Goal: Task Accomplishment & Management: Manage account settings

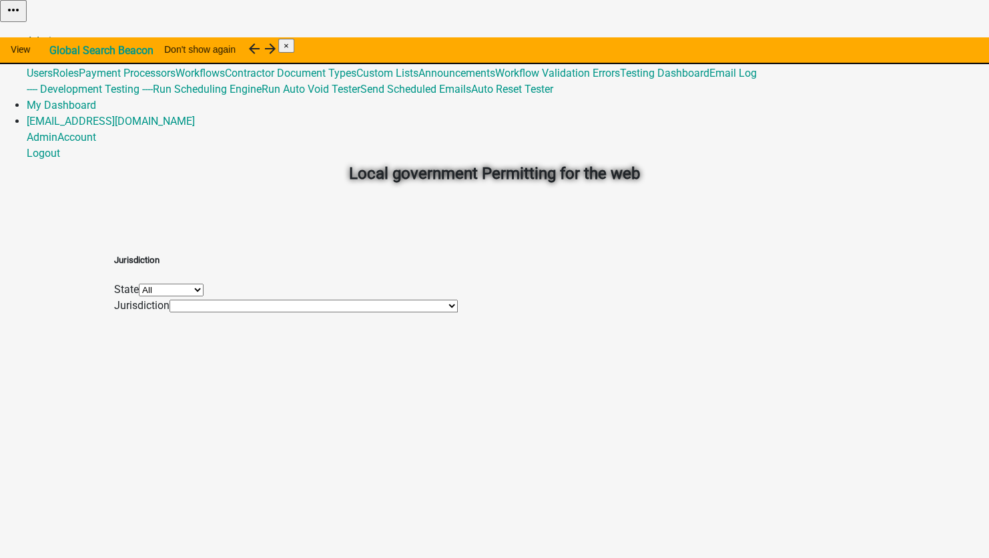
click at [57, 35] on link "Admin" at bounding box center [42, 41] width 31 height 13
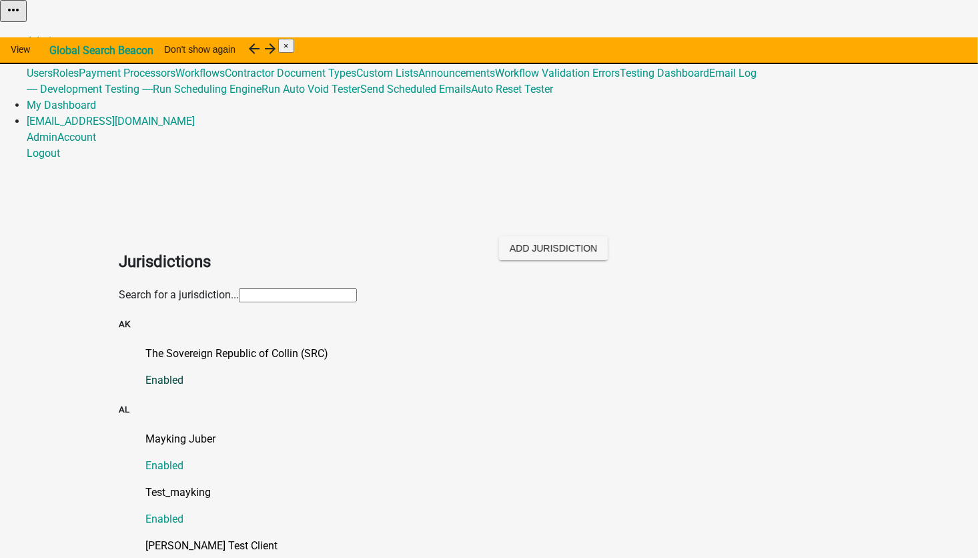
click at [205, 346] on p "The Sovereign Republic of Collin (SRC)" at bounding box center [502, 354] width 714 height 16
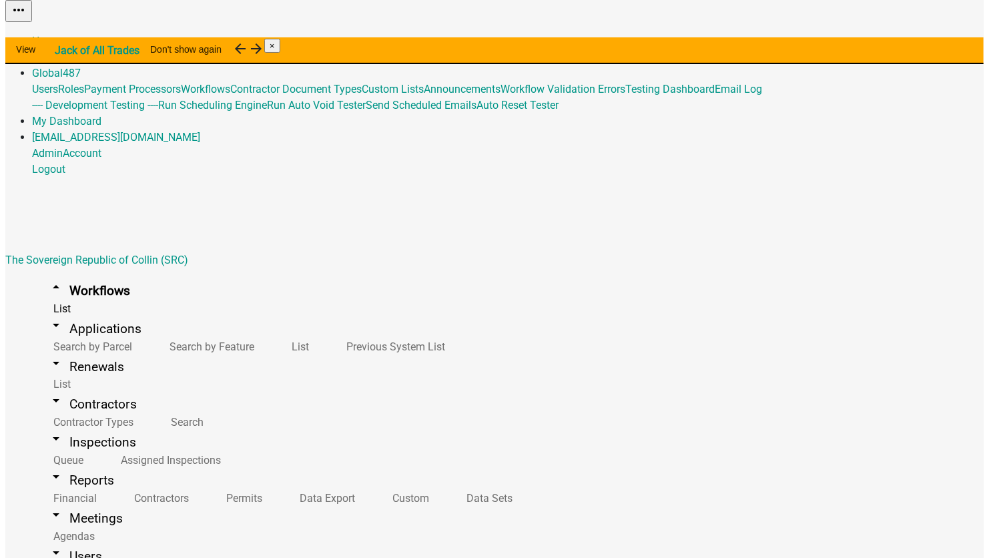
scroll to position [13692, 0]
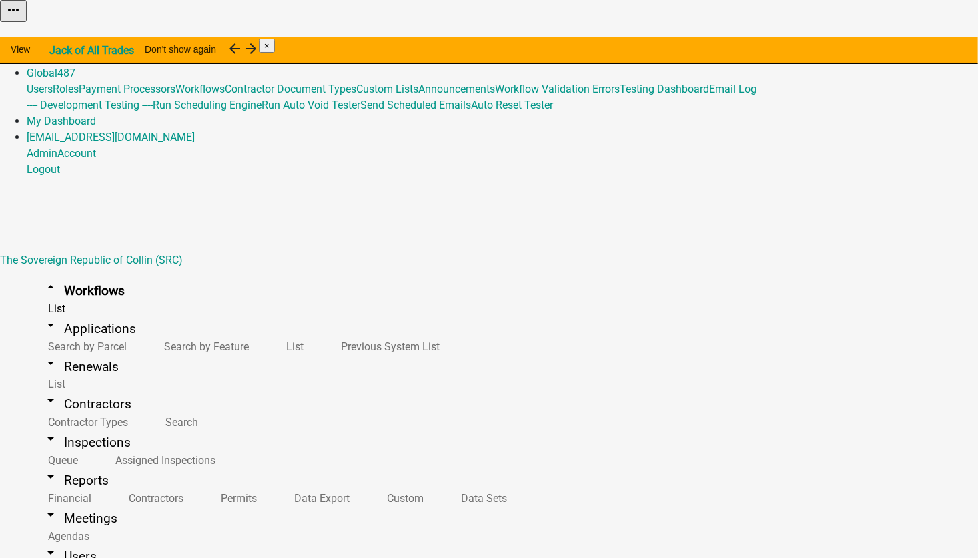
click at [903, 41] on button "Start Application" at bounding box center [940, 34] width 75 height 14
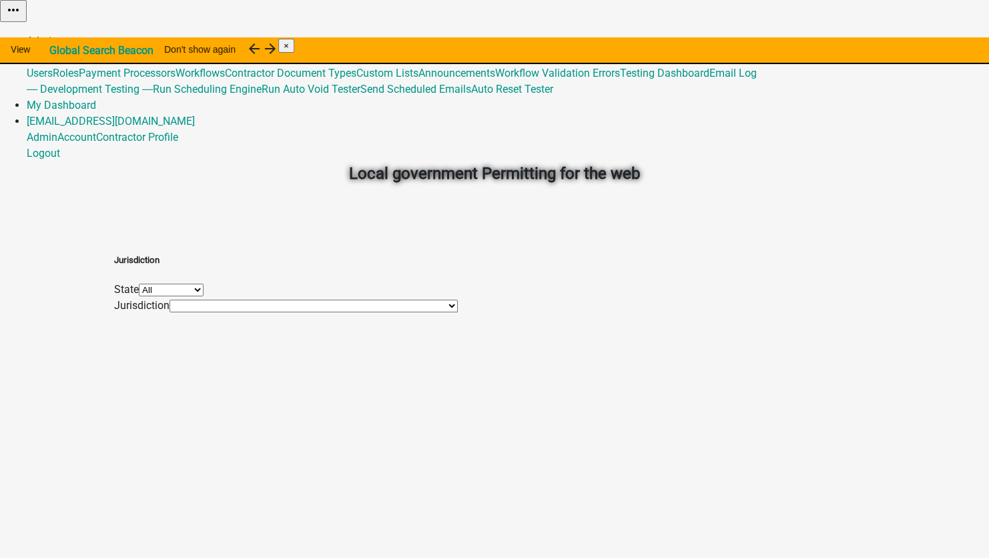
click at [57, 35] on link "Admin" at bounding box center [42, 41] width 31 height 13
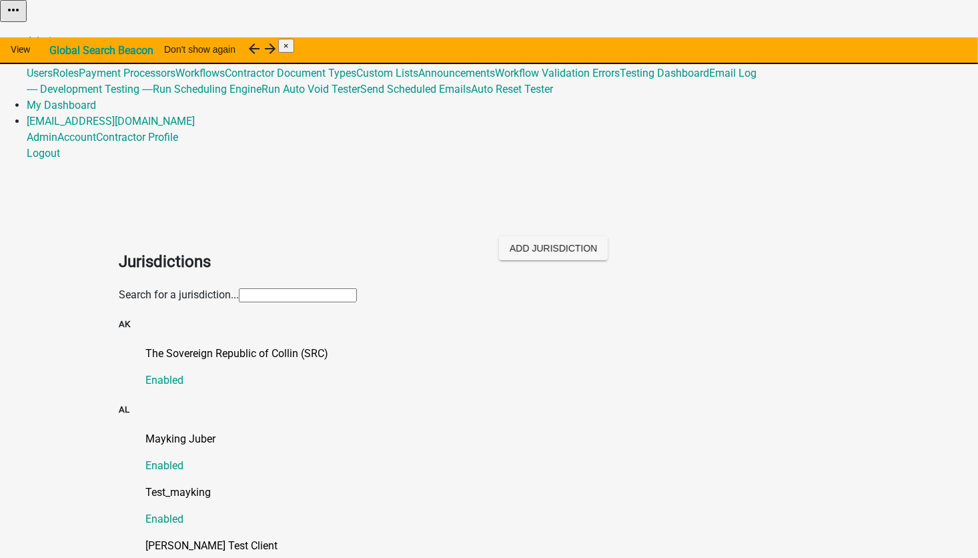
click at [239, 288] on input "text" at bounding box center [298, 295] width 118 height 14
click at [145, 346] on p "The Sovereign Republic of Collin (SRC)" at bounding box center [502, 354] width 714 height 16
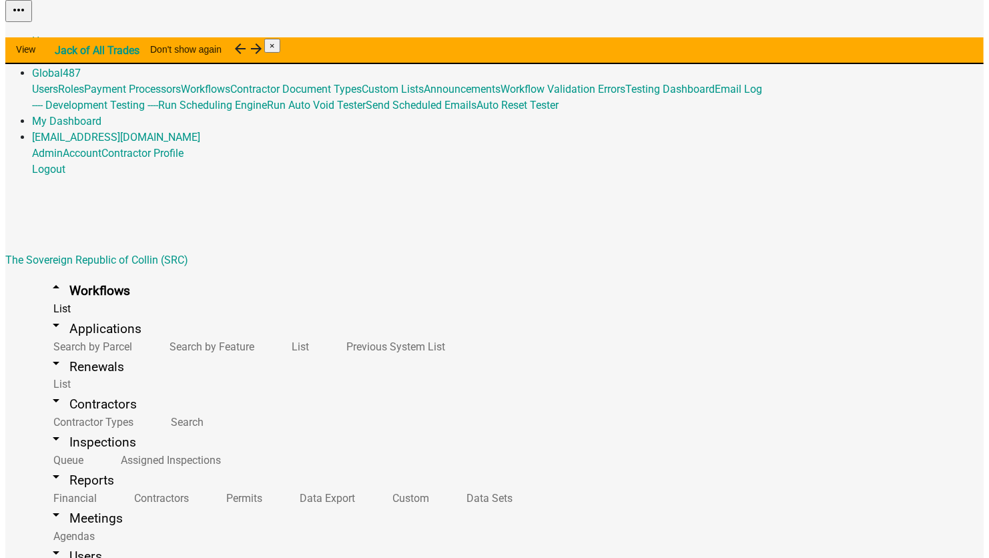
scroll to position [13692, 0]
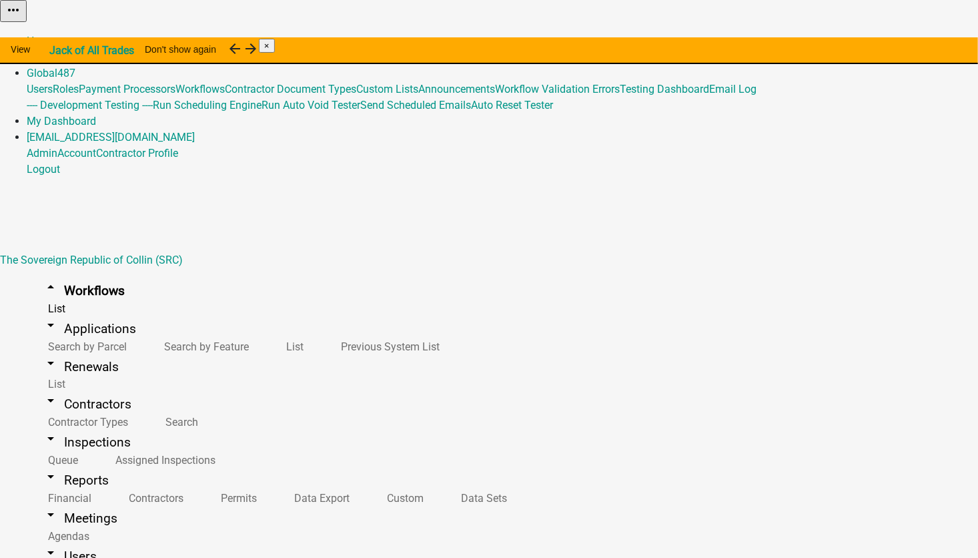
click at [903, 41] on button "Start Application" at bounding box center [940, 34] width 75 height 14
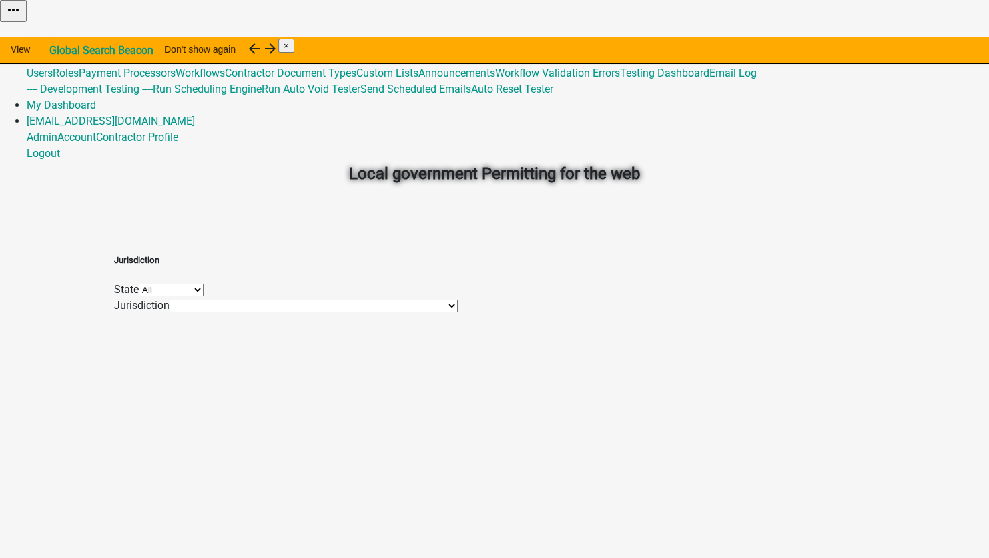
click at [57, 35] on link "Admin" at bounding box center [42, 41] width 31 height 13
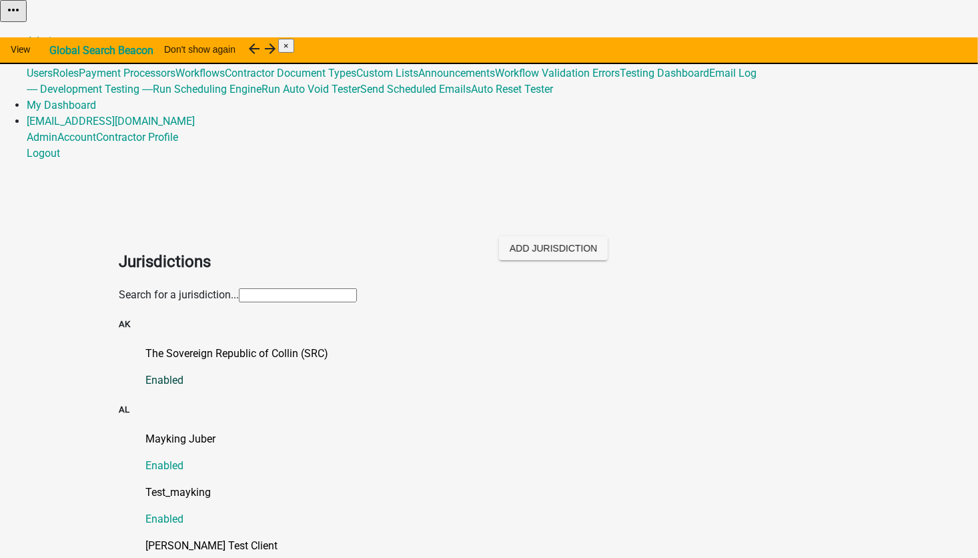
click at [232, 346] on p "The Sovereign Republic of Collin (SRC)" at bounding box center [502, 354] width 714 height 16
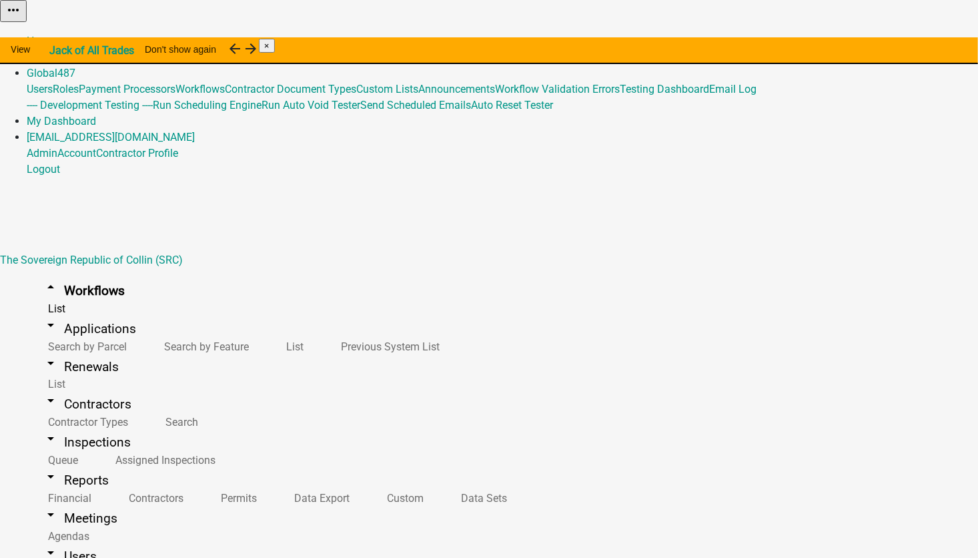
scroll to position [13644, 0]
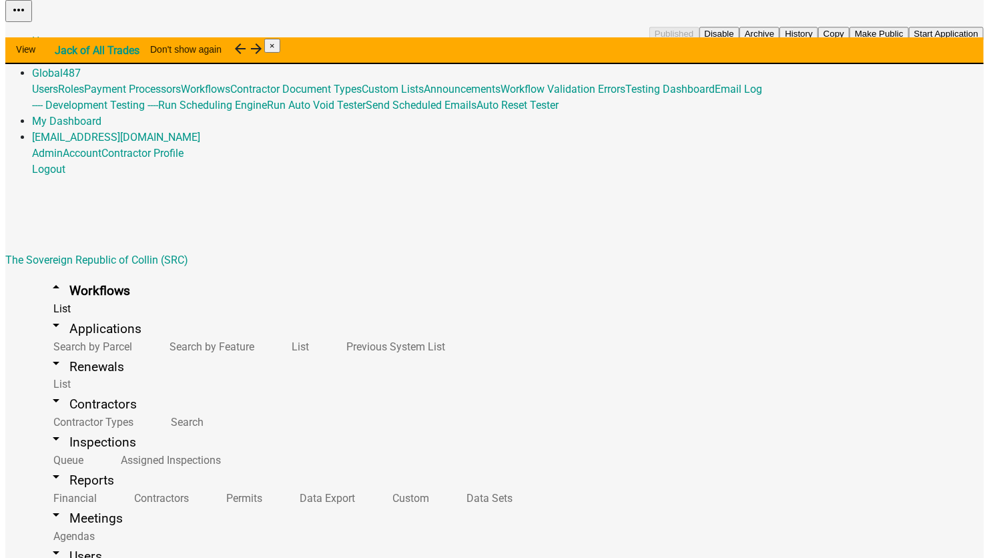
scroll to position [13777, 0]
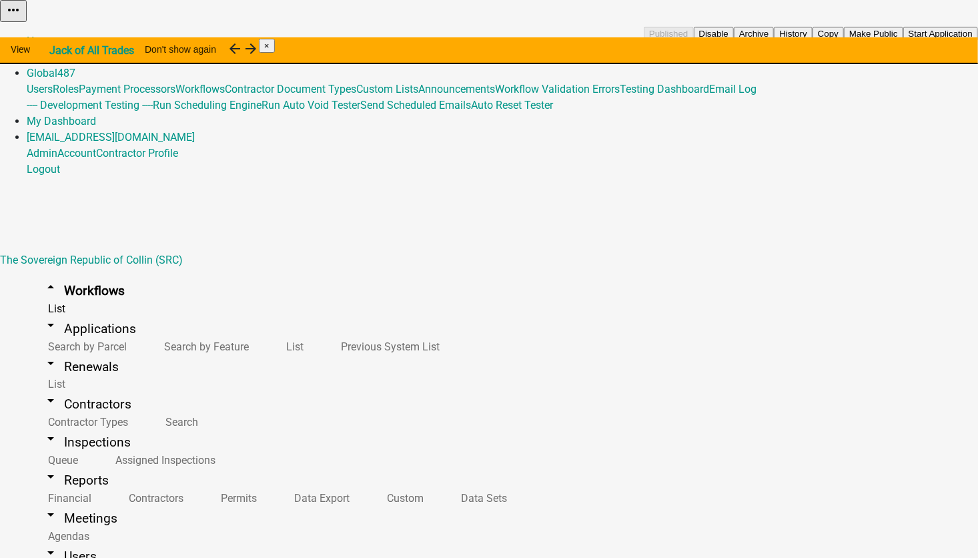
click at [903, 41] on button "Start Application" at bounding box center [940, 34] width 75 height 14
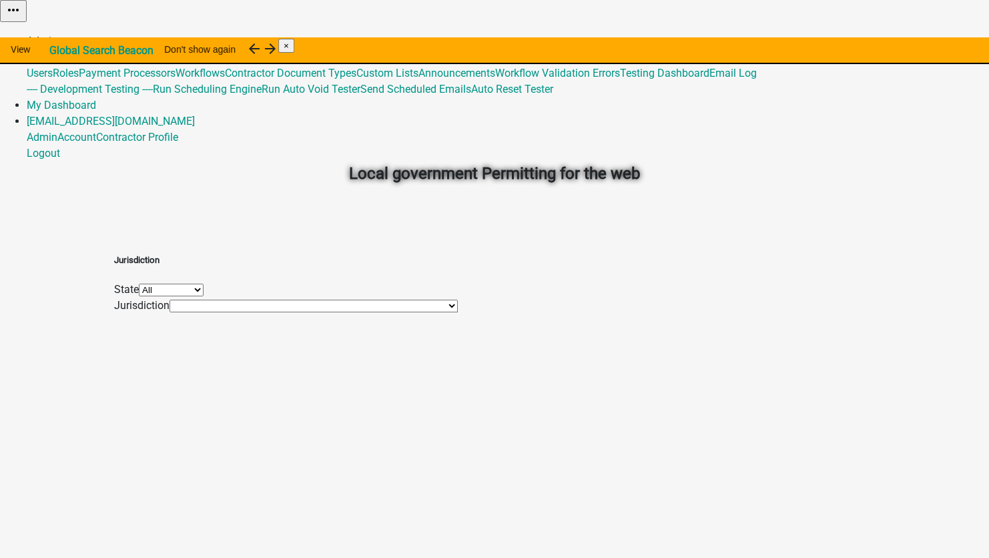
click at [57, 35] on link "Admin" at bounding box center [42, 41] width 31 height 13
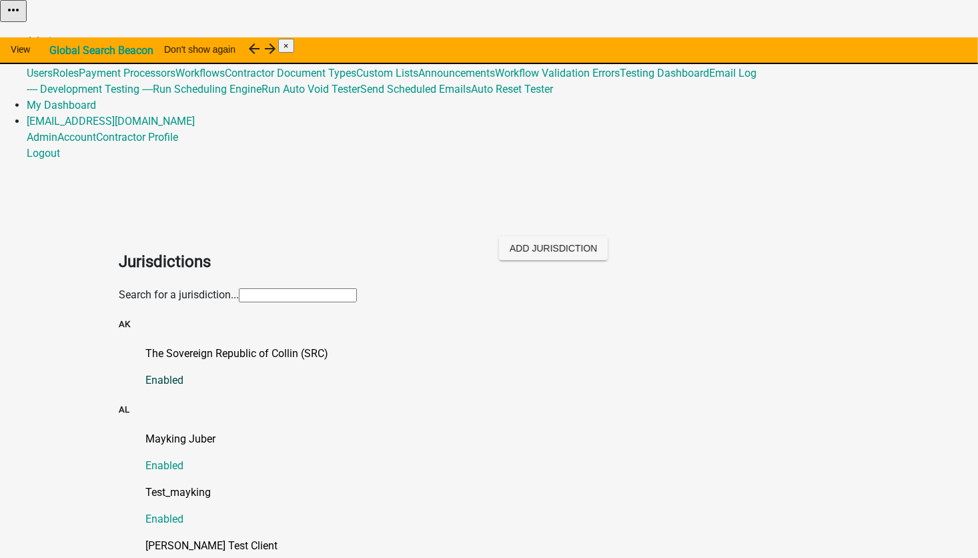
click at [229, 346] on p "The Sovereign Republic of Collin (SRC)" at bounding box center [502, 354] width 714 height 16
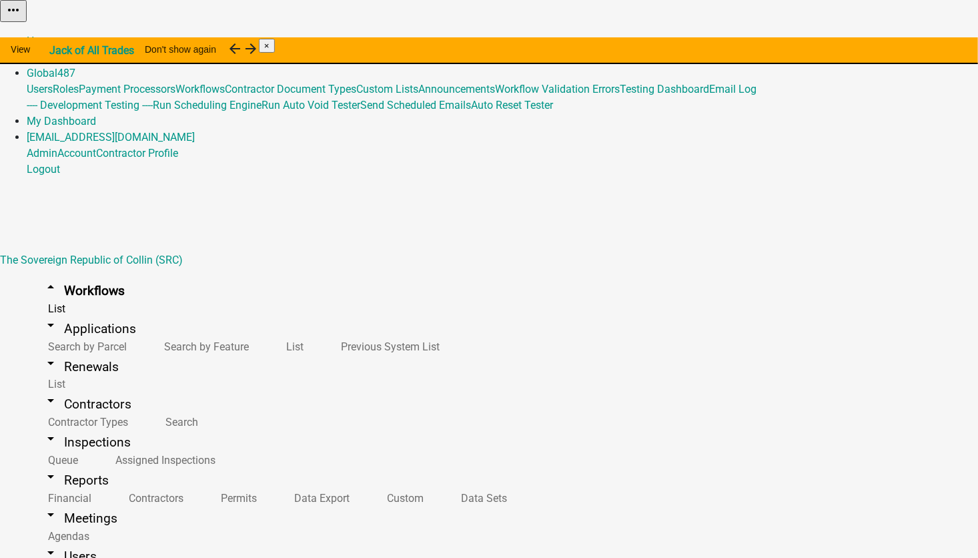
scroll to position [13692, 0]
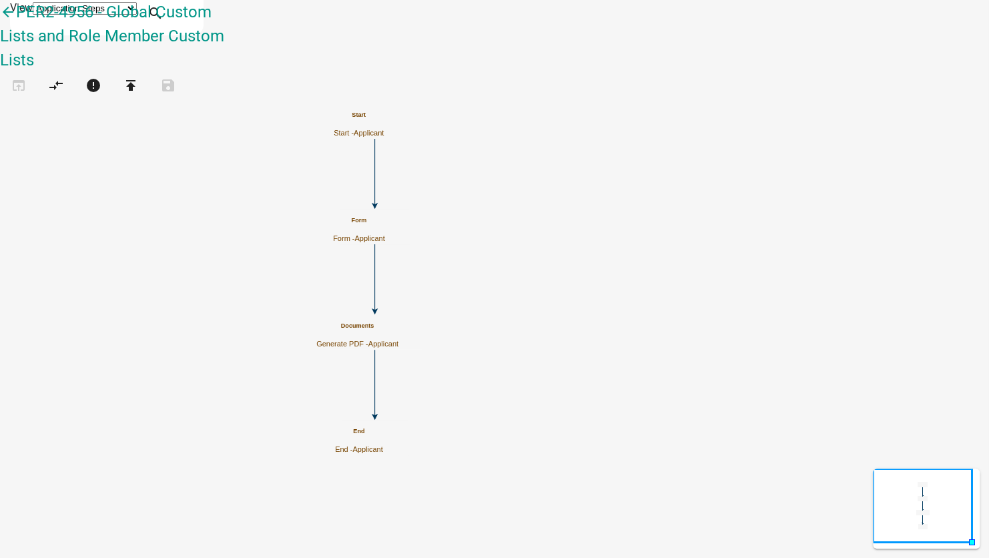
click at [385, 221] on h5 "Form" at bounding box center [359, 220] width 52 height 7
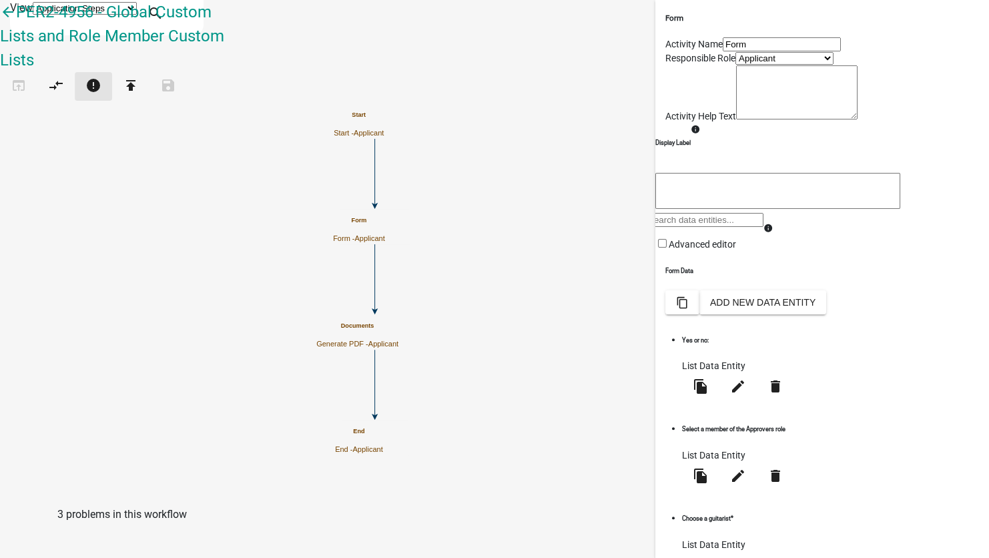
click at [101, 77] on icon "error" at bounding box center [93, 86] width 16 height 19
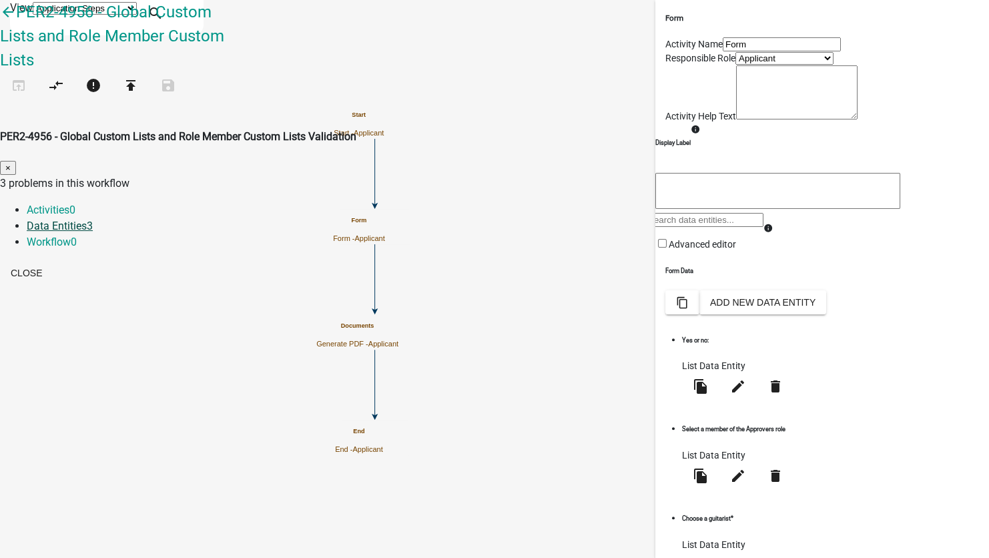
click at [93, 219] on link "Data Entities 3" at bounding box center [60, 225] width 66 height 13
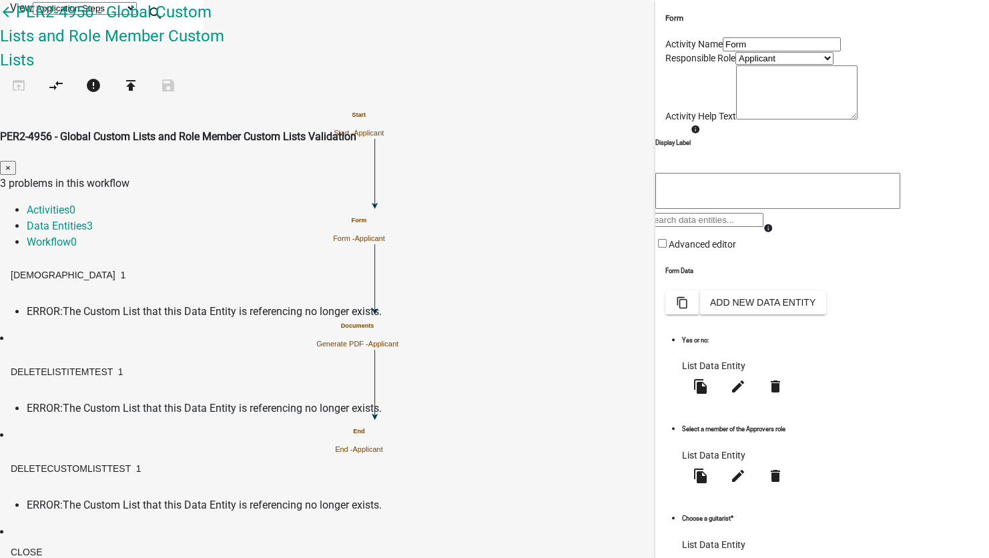
click at [63, 305] on span "ERROR:" at bounding box center [45, 311] width 36 height 13
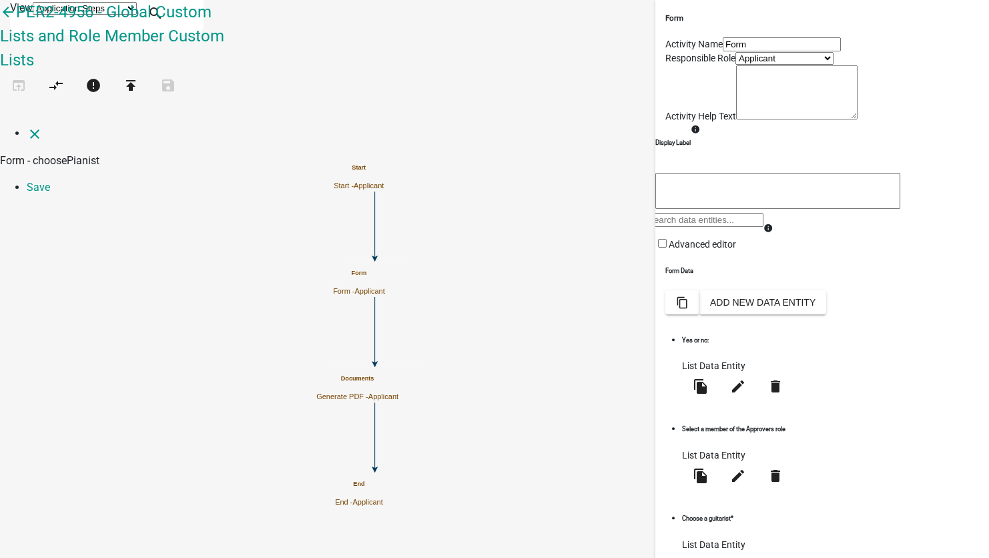
select select "list-data"
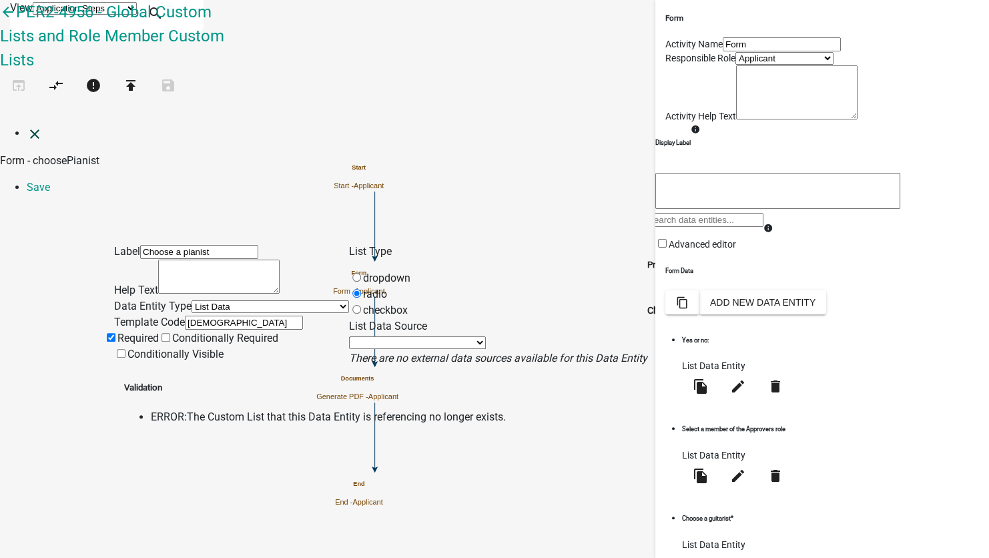
click at [29, 126] on icon "close" at bounding box center [35, 134] width 16 height 16
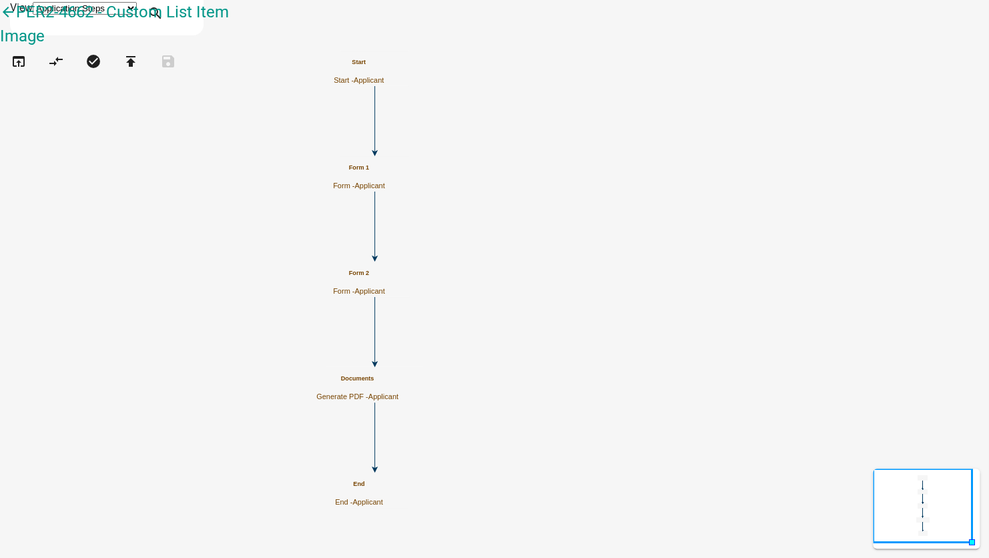
click at [385, 179] on div "Form 1 Form - Applicant" at bounding box center [359, 177] width 52 height 26
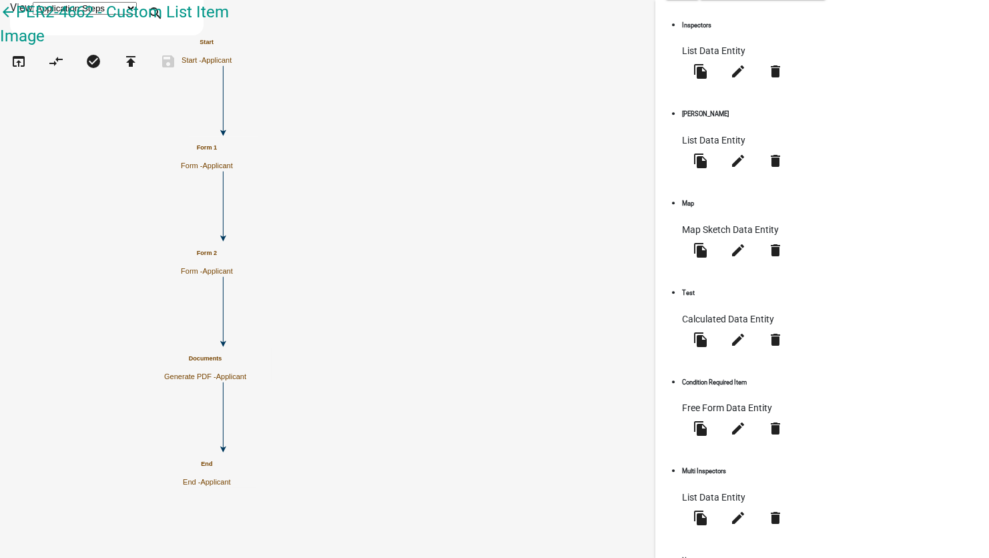
scroll to position [315, 0]
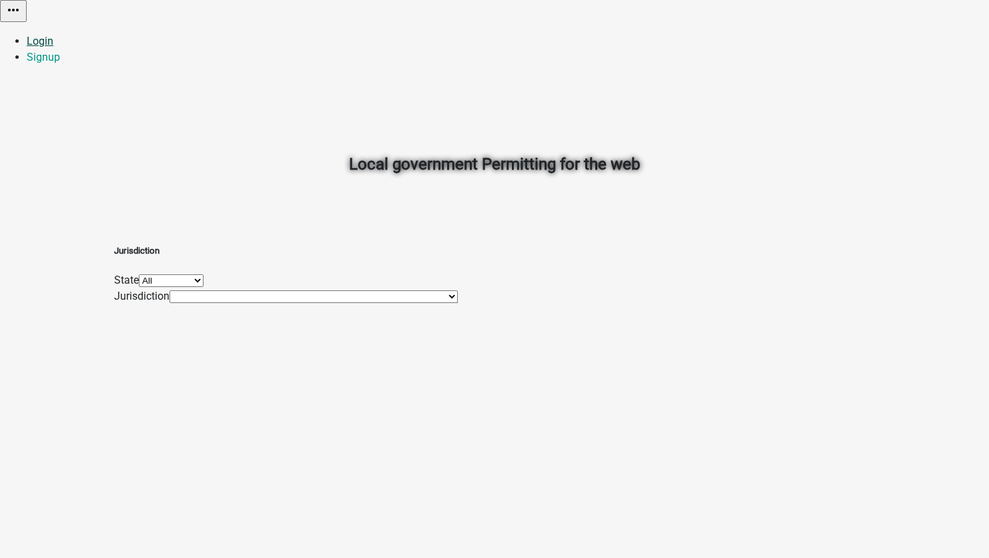
click at [53, 35] on link "Login" at bounding box center [40, 41] width 27 height 13
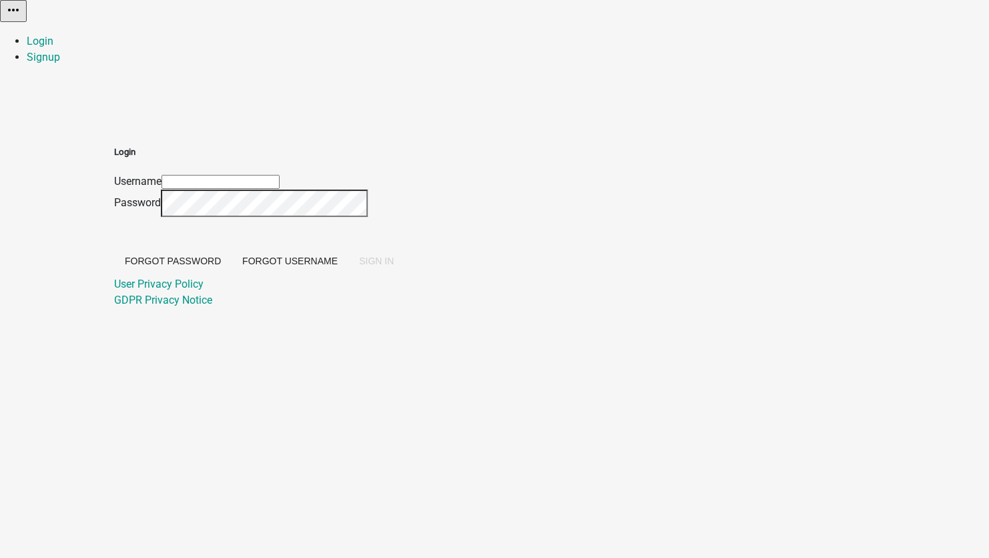
type input "[EMAIL_ADDRESS][DOMAIN_NAME]"
click at [394, 266] on span "SIGN IN" at bounding box center [376, 260] width 35 height 11
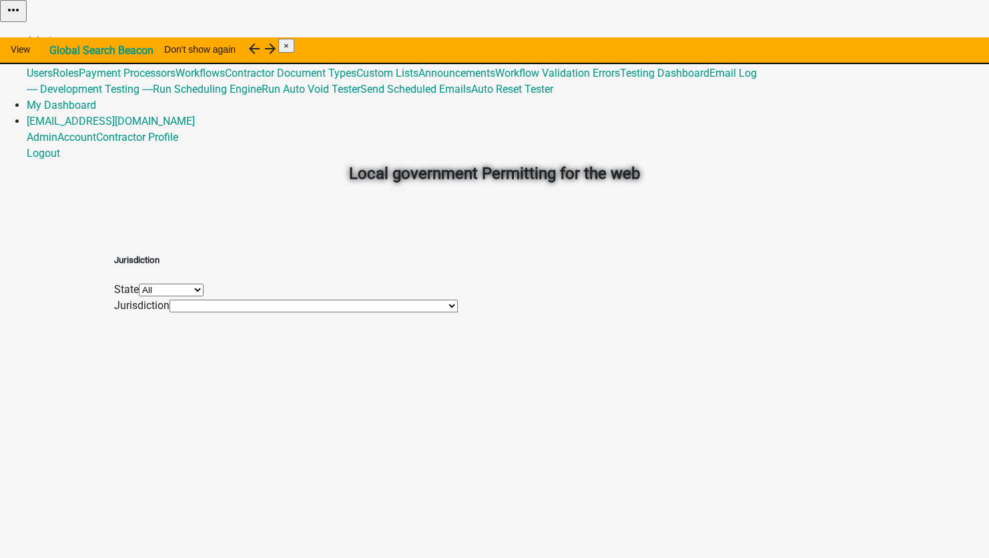
click at [57, 35] on link "Admin" at bounding box center [42, 41] width 31 height 13
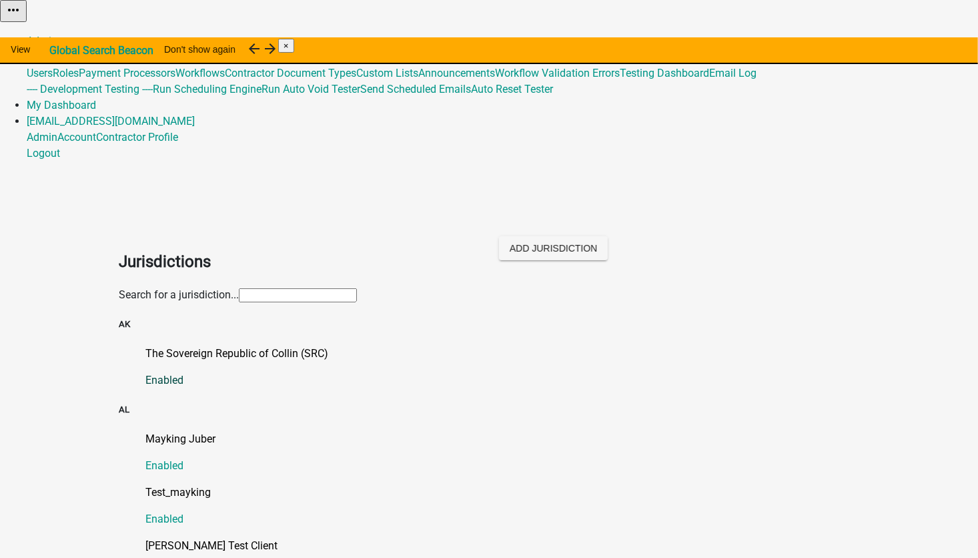
click at [173, 346] on link "The Sovereign Republic of Collin (SRC) Enabled" at bounding box center [502, 367] width 714 height 43
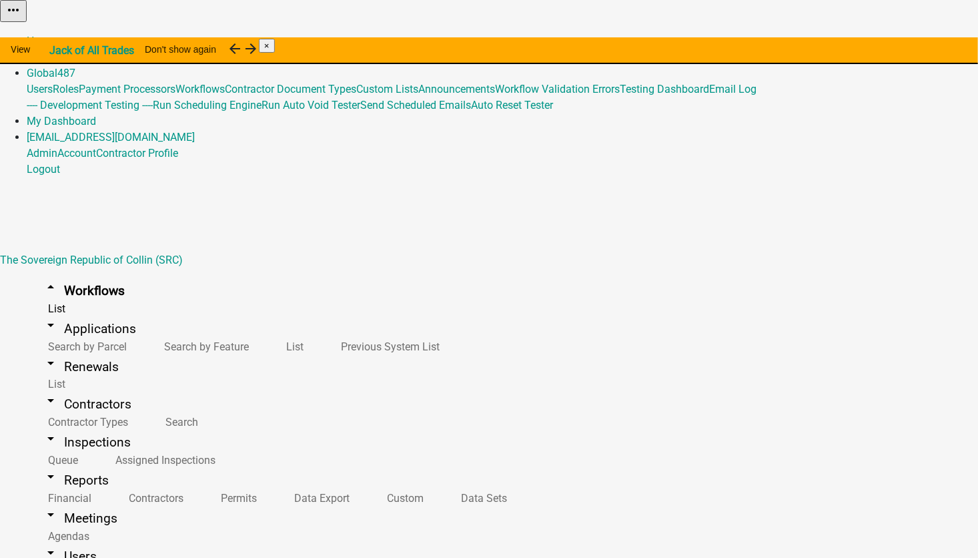
scroll to position [13586, 0]
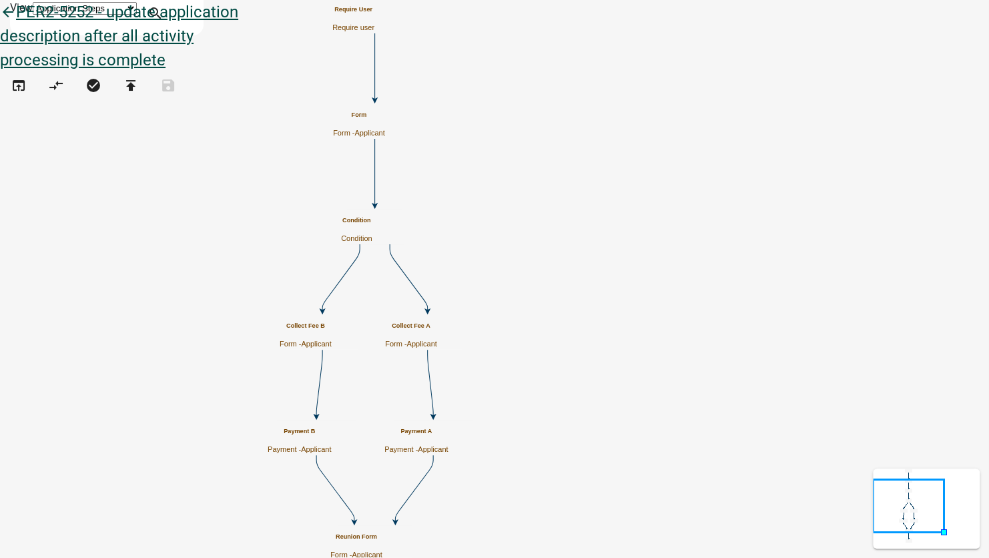
click at [16, 23] on icon "arrow_back" at bounding box center [8, 13] width 16 height 19
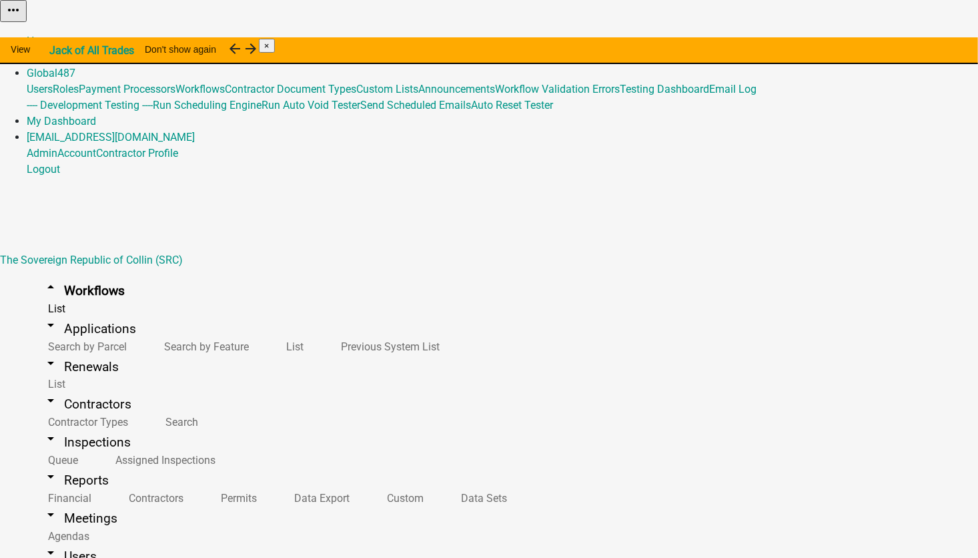
scroll to position [13586, 0]
click at [903, 41] on button "Start Application" at bounding box center [940, 34] width 75 height 14
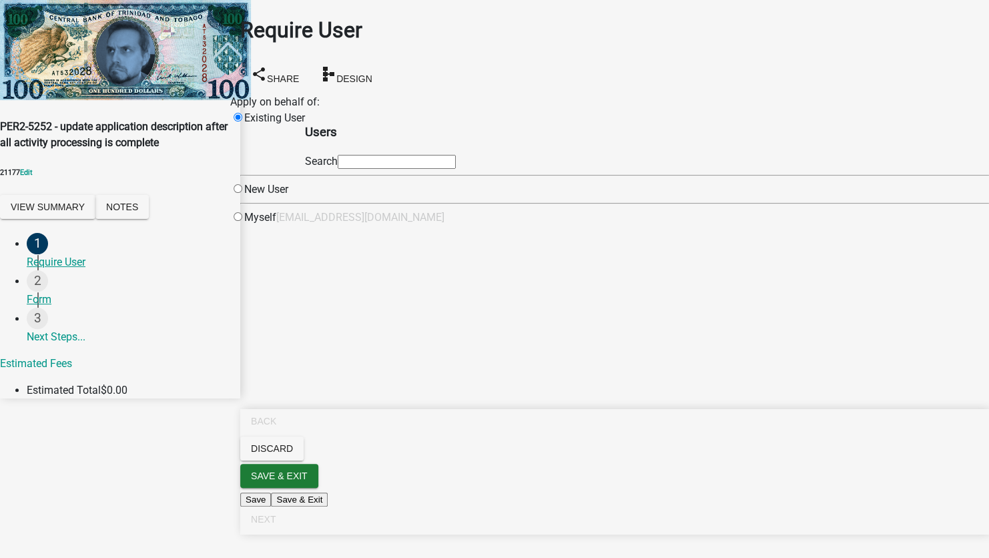
click at [424, 169] on input "text" at bounding box center [397, 162] width 118 height 14
type input "test1"
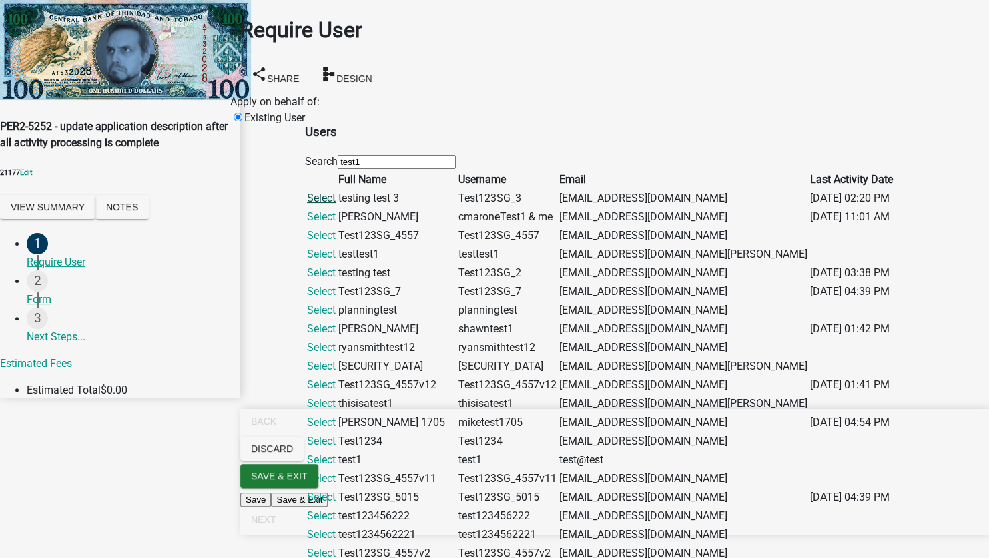
click at [336, 204] on link "Select" at bounding box center [321, 197] width 29 height 13
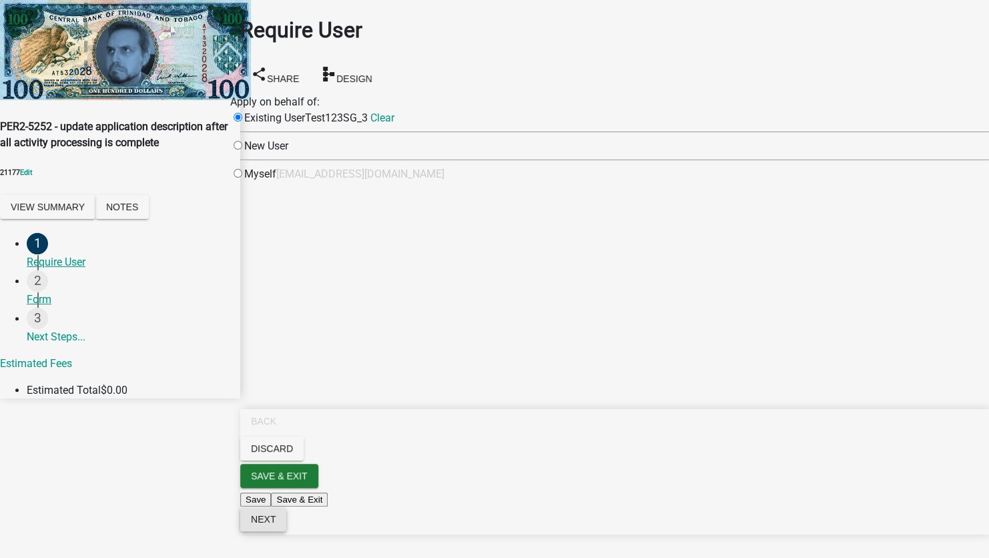
click at [275, 524] on span "Next" at bounding box center [263, 519] width 25 height 11
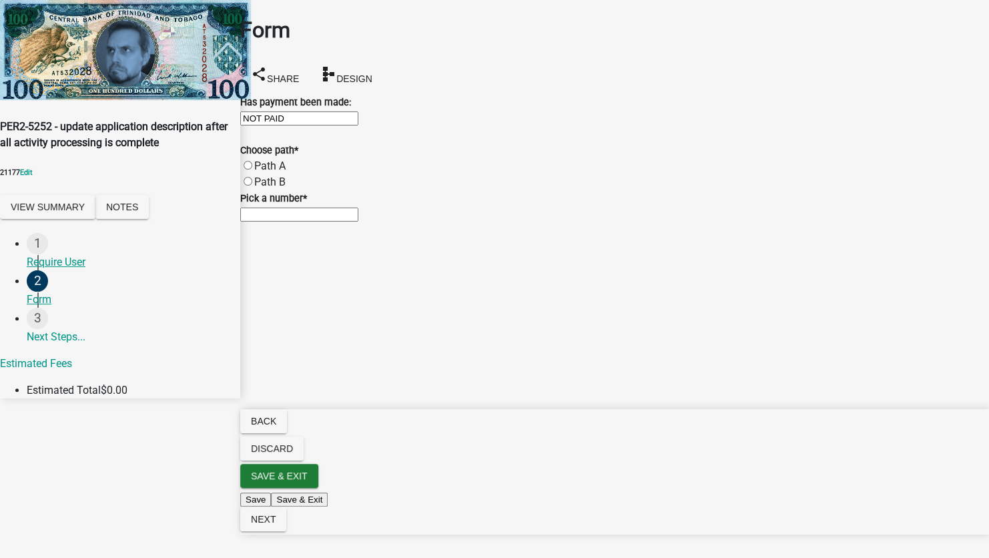
click at [261, 172] on label "Path A" at bounding box center [269, 165] width 31 height 13
click at [252, 169] on input "Path A" at bounding box center [247, 165] width 9 height 9
radio input "true"
click at [261, 172] on label "Path A" at bounding box center [269, 165] width 31 height 13
click at [252, 169] on input "Path A" at bounding box center [247, 165] width 9 height 9
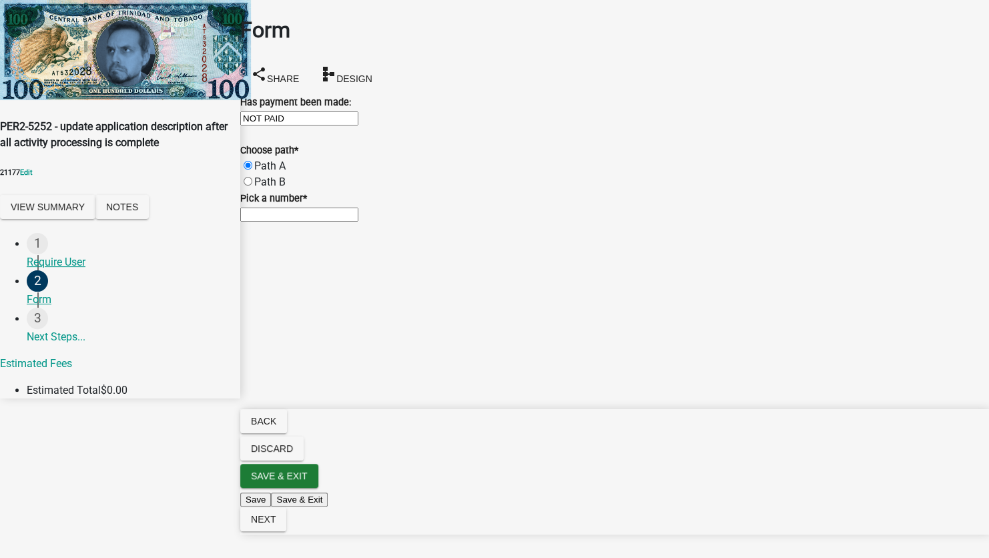
click at [301, 221] on input "text" at bounding box center [299, 214] width 118 height 14
type input "12"
click at [275, 524] on span "Next" at bounding box center [263, 519] width 25 height 11
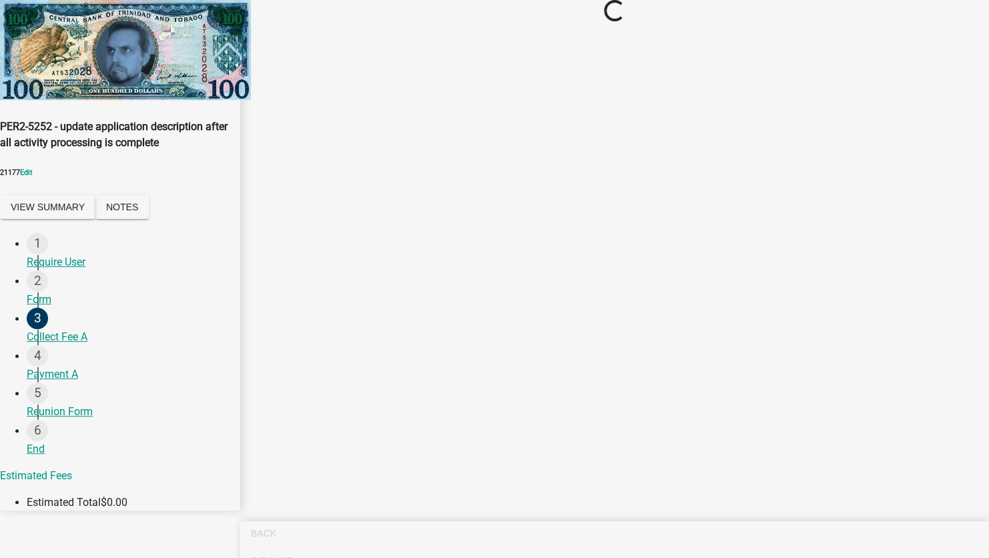
select select "2: 1"
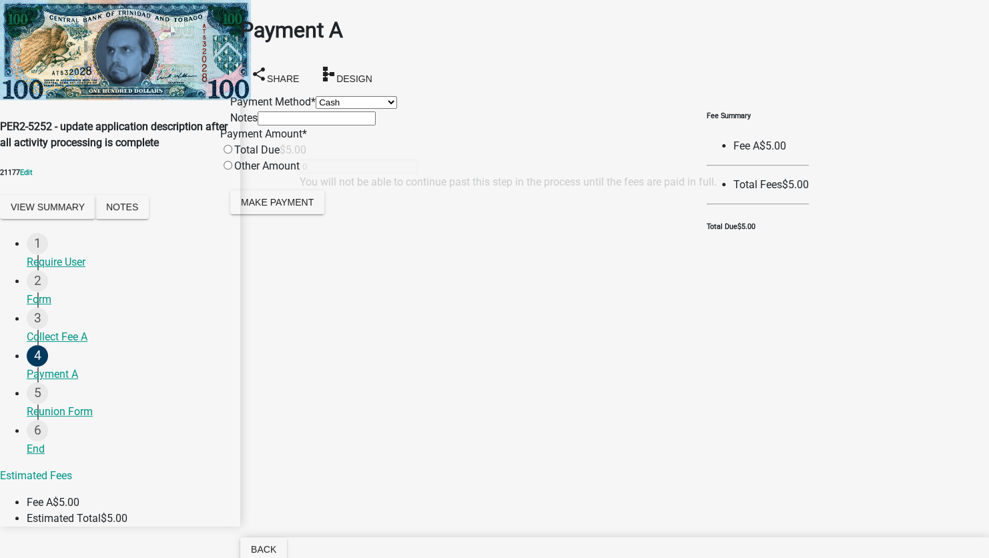
click at [232, 153] on input "radio" at bounding box center [227, 149] width 9 height 9
radio input "true"
type input "5"
click at [306, 207] on span "Make Payment" at bounding box center [277, 201] width 73 height 11
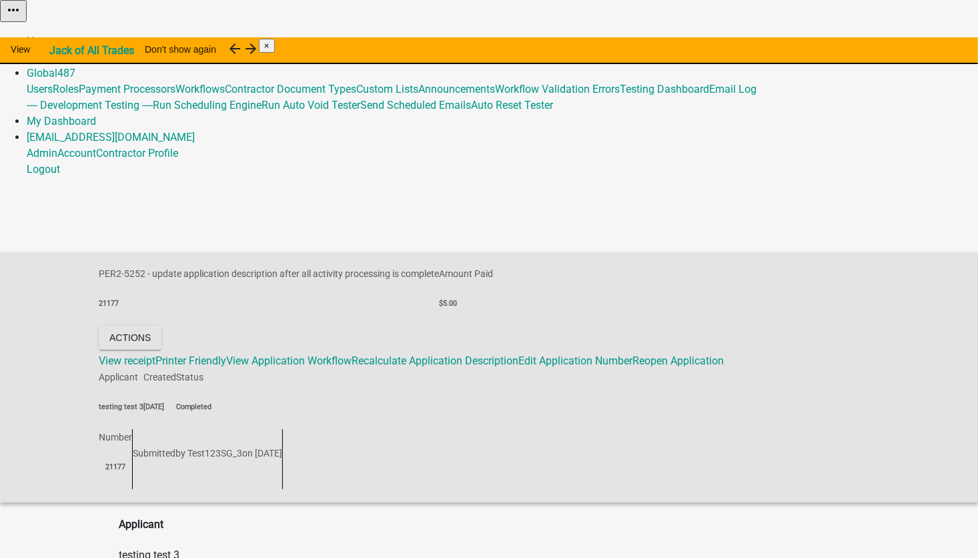
click at [57, 51] on link "Admin" at bounding box center [42, 57] width 31 height 13
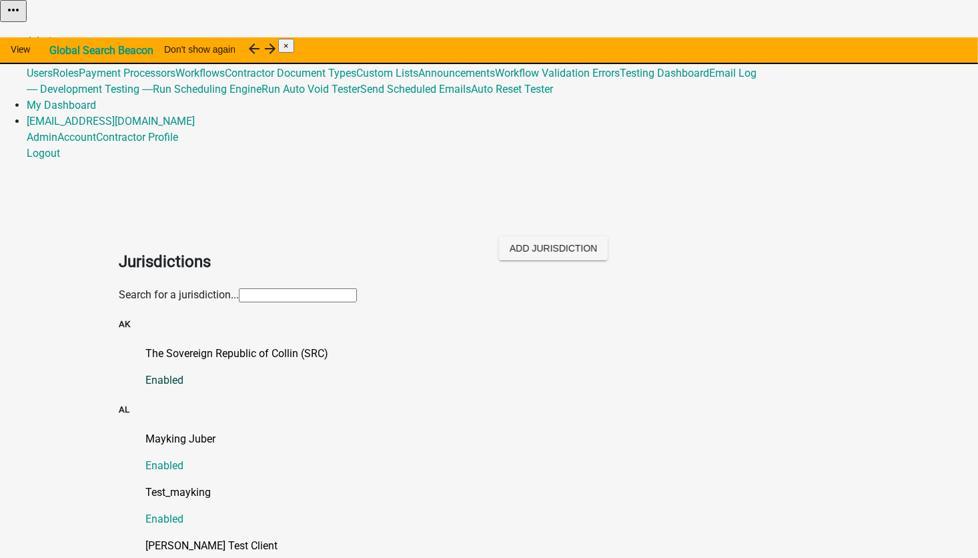
click at [193, 346] on p "The Sovereign Republic of Collin (SRC)" at bounding box center [502, 354] width 714 height 16
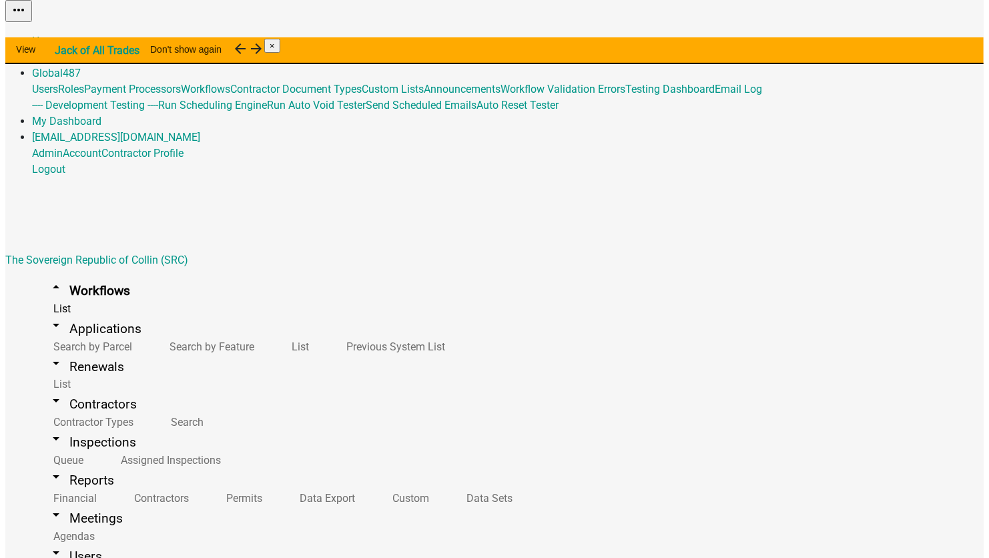
scroll to position [13586, 0]
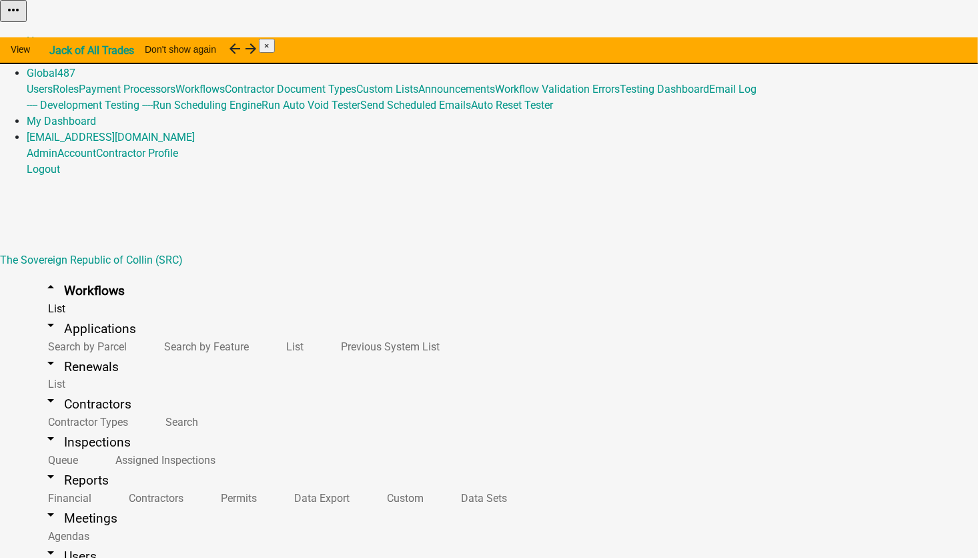
click at [694, 41] on button "Publish" at bounding box center [674, 34] width 40 height 14
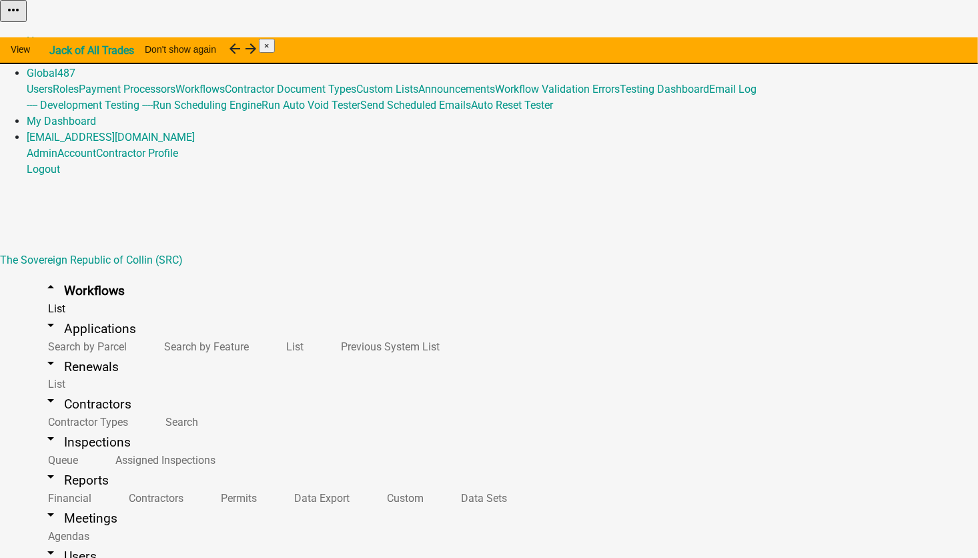
click at [903, 41] on button "Start Application" at bounding box center [940, 34] width 75 height 14
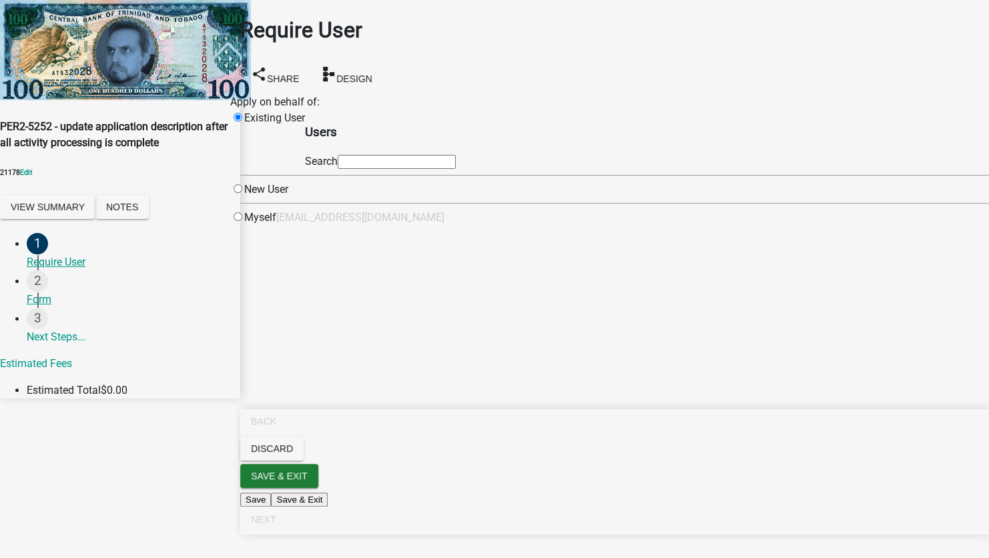
click at [454, 169] on input "text" at bounding box center [397, 162] width 118 height 14
type input "test1"
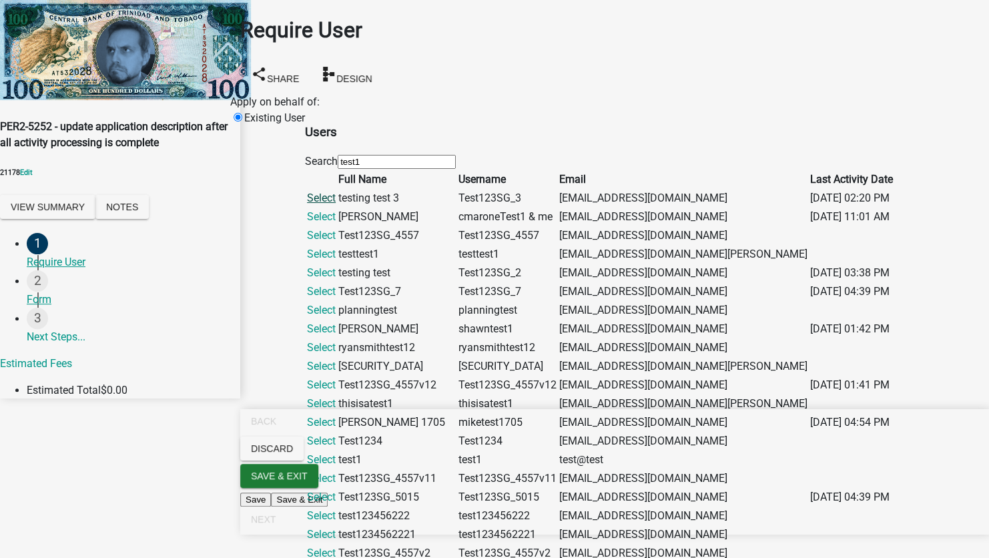
click at [336, 204] on link "Select" at bounding box center [321, 197] width 29 height 13
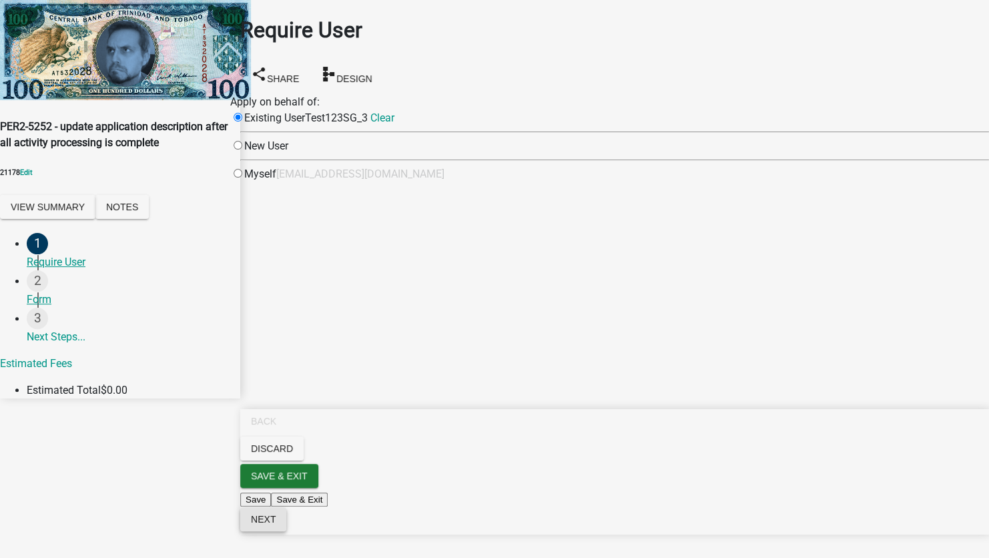
click at [286, 531] on button "Next" at bounding box center [263, 519] width 46 height 24
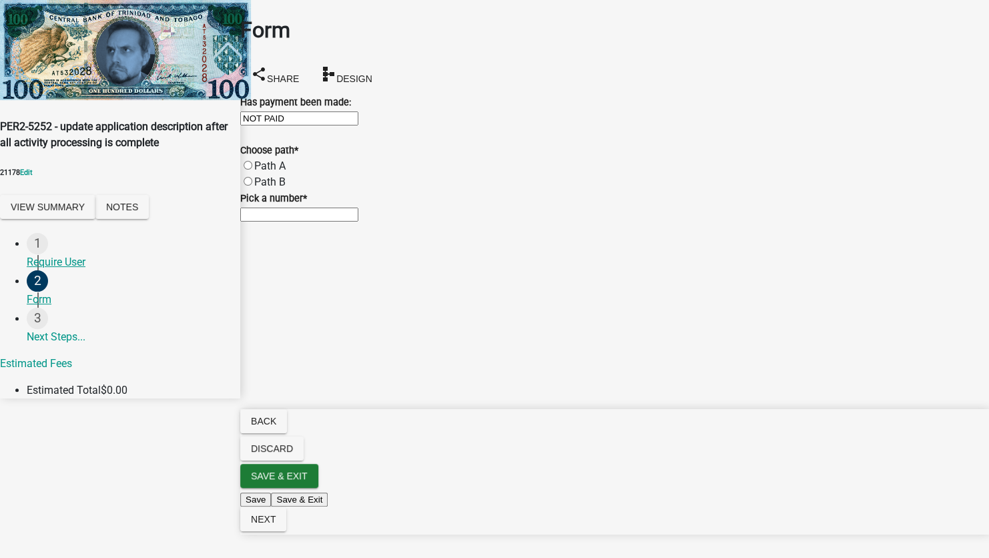
click at [267, 174] on div "Path A" at bounding box center [614, 166] width 748 height 16
click at [262, 172] on label "Path A" at bounding box center [269, 165] width 31 height 13
click at [252, 169] on input "Path A" at bounding box center [247, 165] width 9 height 9
radio input "true"
click at [271, 221] on input "text" at bounding box center [299, 214] width 118 height 14
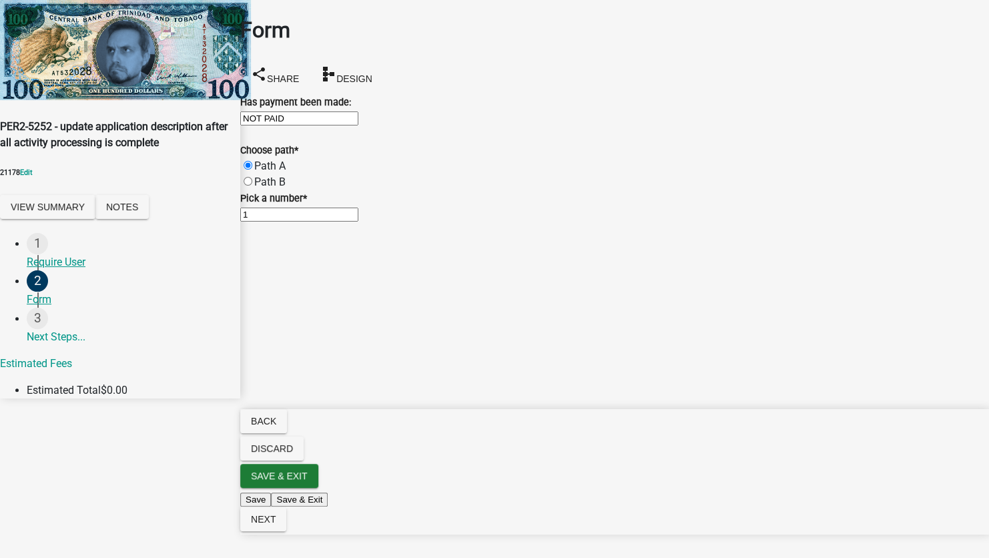
type input "12"
click at [275, 524] on span "Next" at bounding box center [263, 519] width 25 height 11
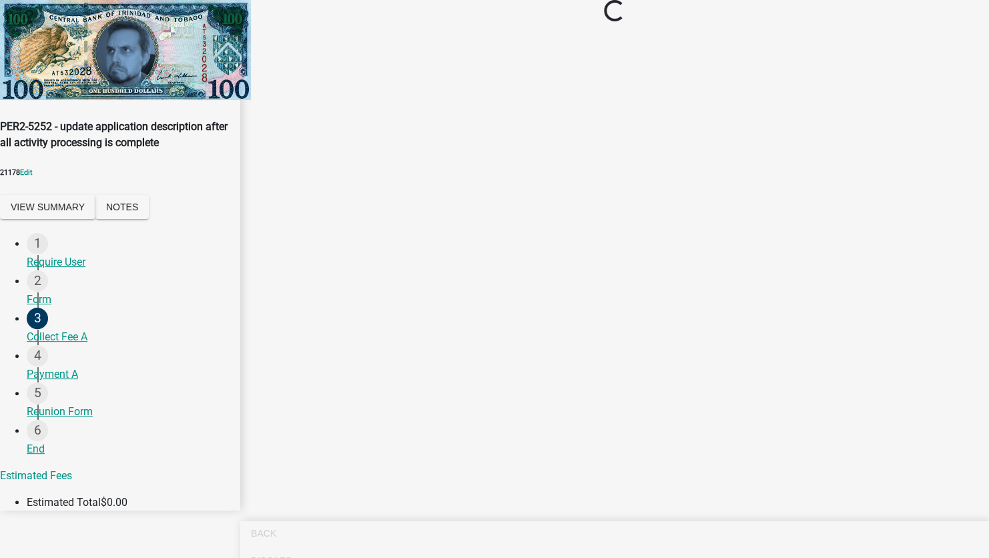
select select "2: 1"
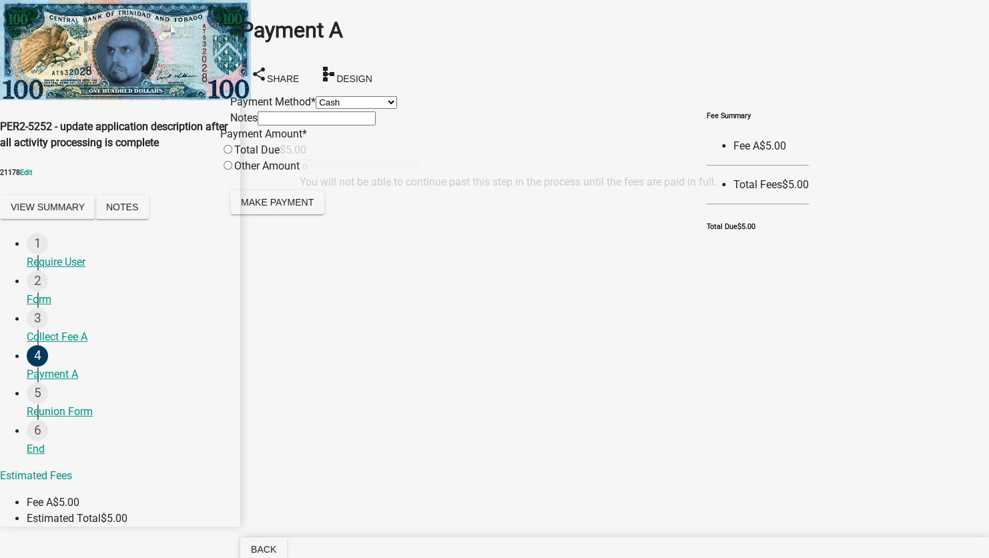
click at [232, 153] on input "radio" at bounding box center [227, 149] width 9 height 9
radio input "true"
type input "5"
click at [325, 217] on form "Payment Method * Credit Card POS Check Cash Notes Payment Amount * Total Due $5…" at bounding box center [468, 155] width 476 height 123
click at [313, 207] on span "Make Payment" at bounding box center [277, 201] width 73 height 11
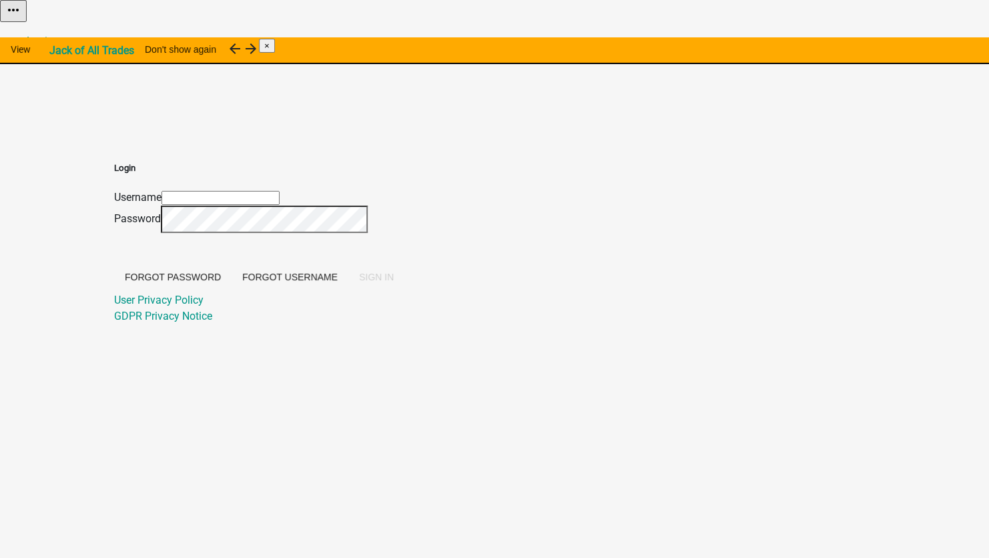
type input "[EMAIL_ADDRESS][DOMAIN_NAME]"
click at [394, 282] on span "SIGN IN" at bounding box center [376, 276] width 35 height 11
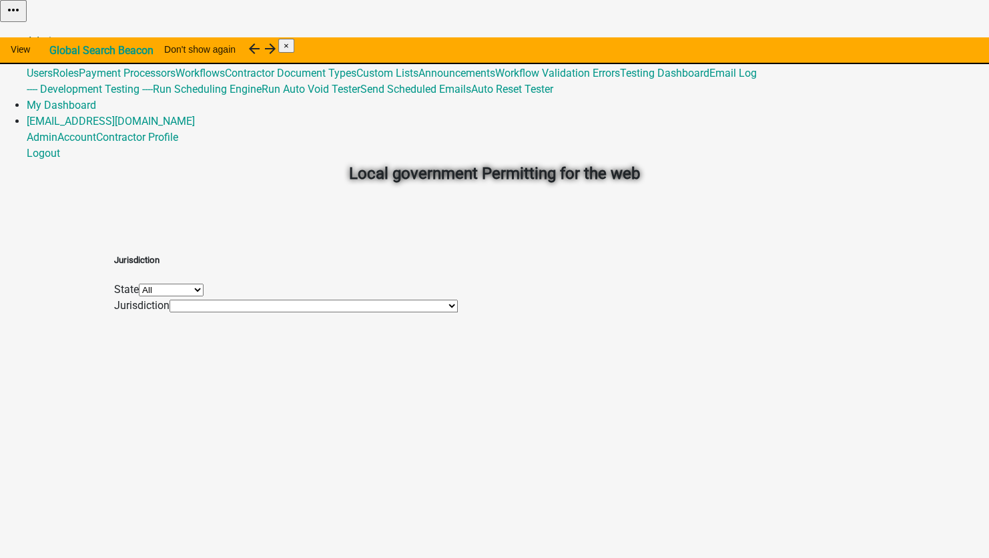
click at [57, 35] on link "Admin" at bounding box center [42, 41] width 31 height 13
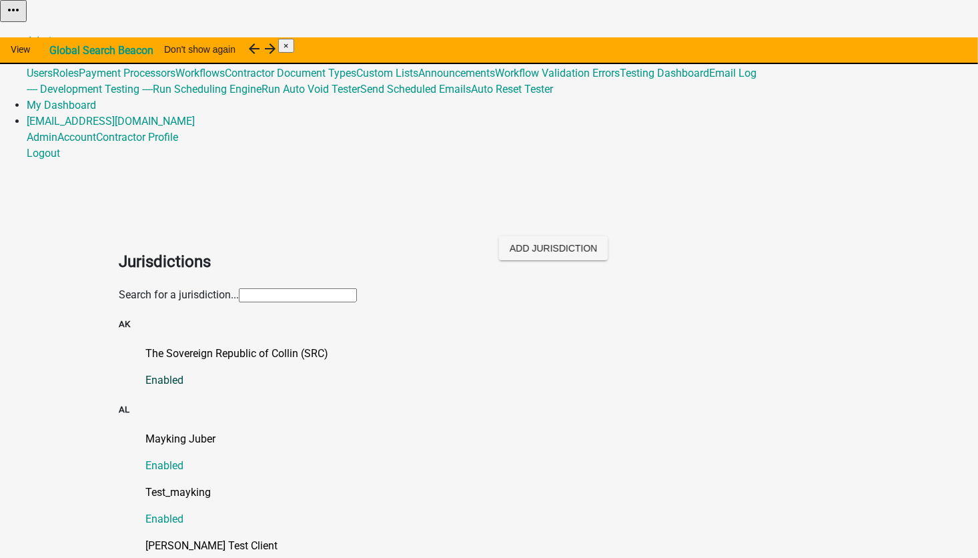
click at [247, 346] on p "The Sovereign Republic of Collin (SRC)" at bounding box center [502, 354] width 714 height 16
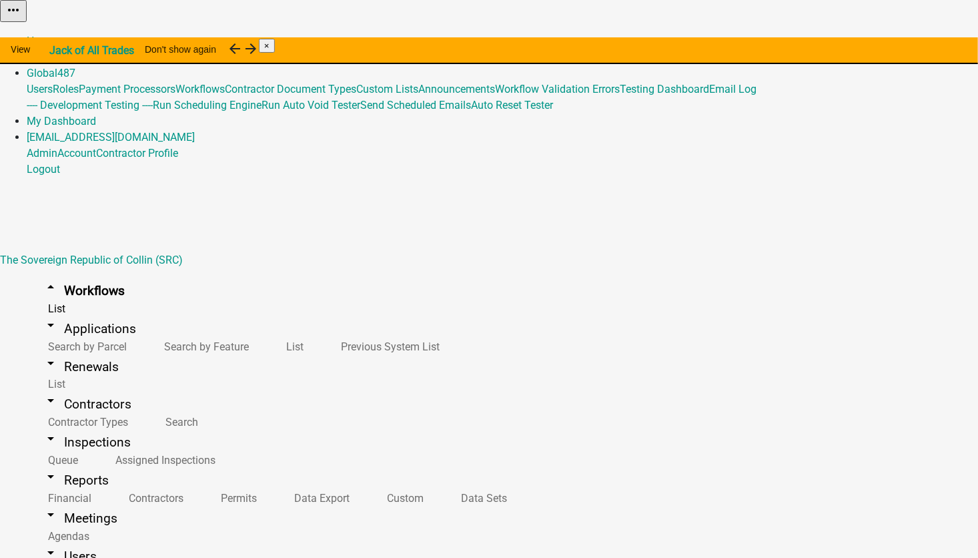
scroll to position [13586, 0]
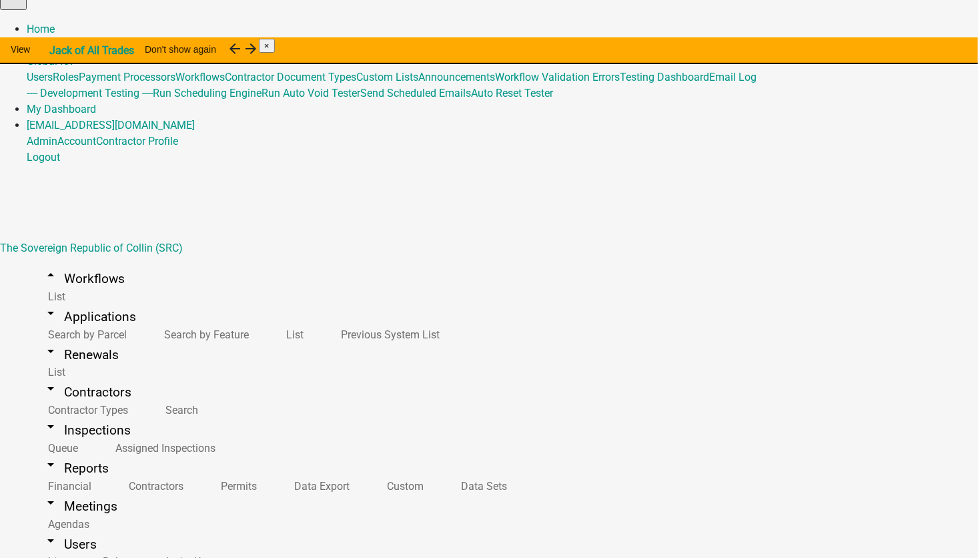
scroll to position [16, 0]
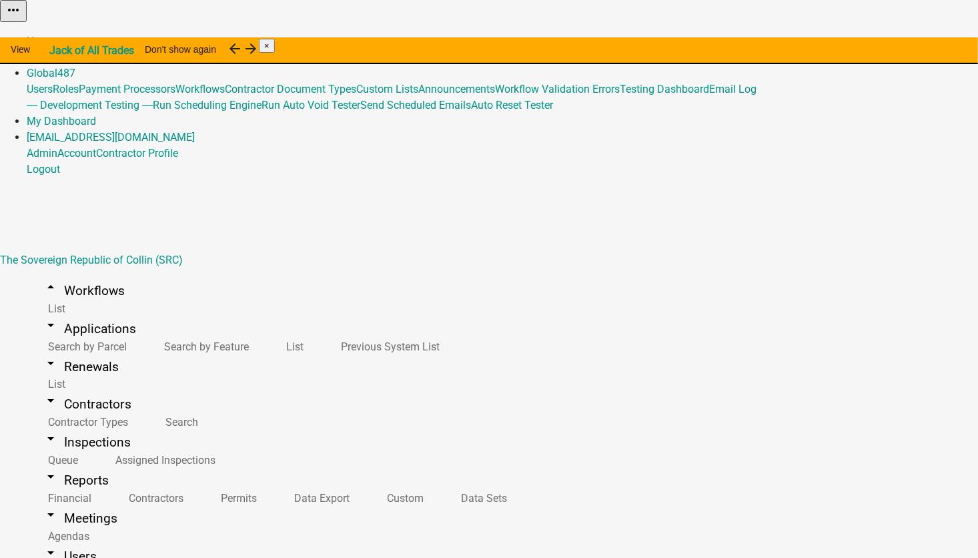
scroll to position [727, 0]
click at [57, 51] on link "Admin" at bounding box center [42, 57] width 31 height 13
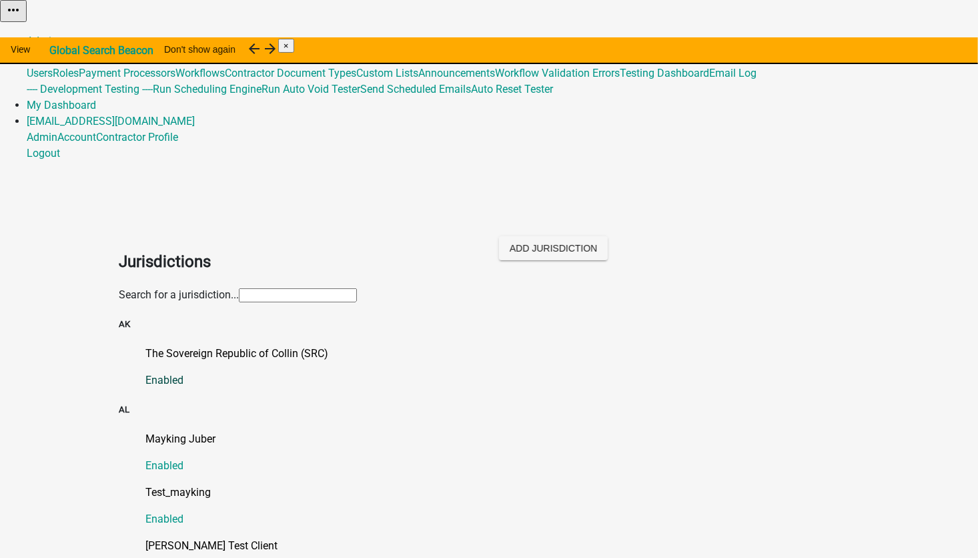
click at [174, 346] on p "The Sovereign Republic of Collin (SRC)" at bounding box center [502, 354] width 714 height 16
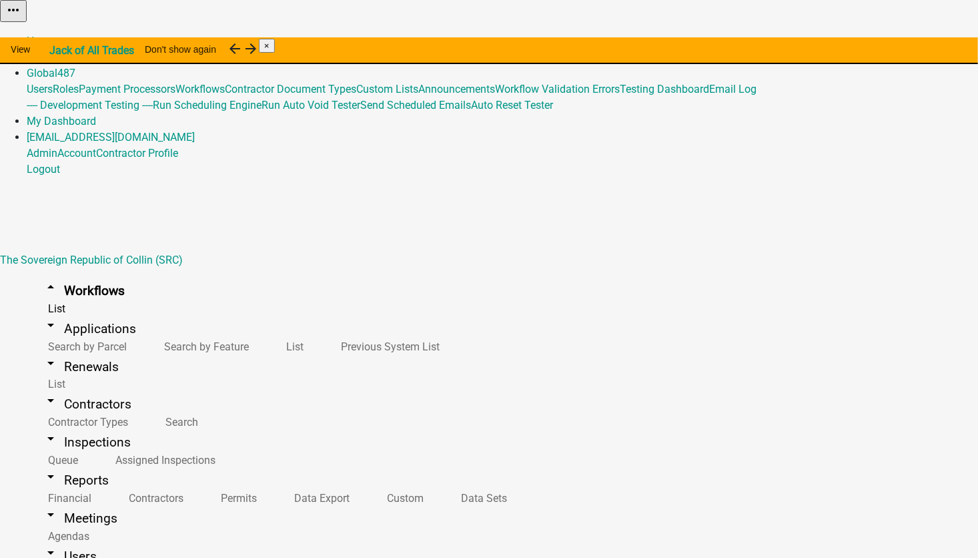
scroll to position [534, 0]
click at [75, 67] on link "Global 487" at bounding box center [51, 73] width 49 height 13
click at [511, 33] on div "Home Admin Global 487 Users Roles Payment Processors Workflows Contractor Docum…" at bounding box center [489, 105] width 978 height 144
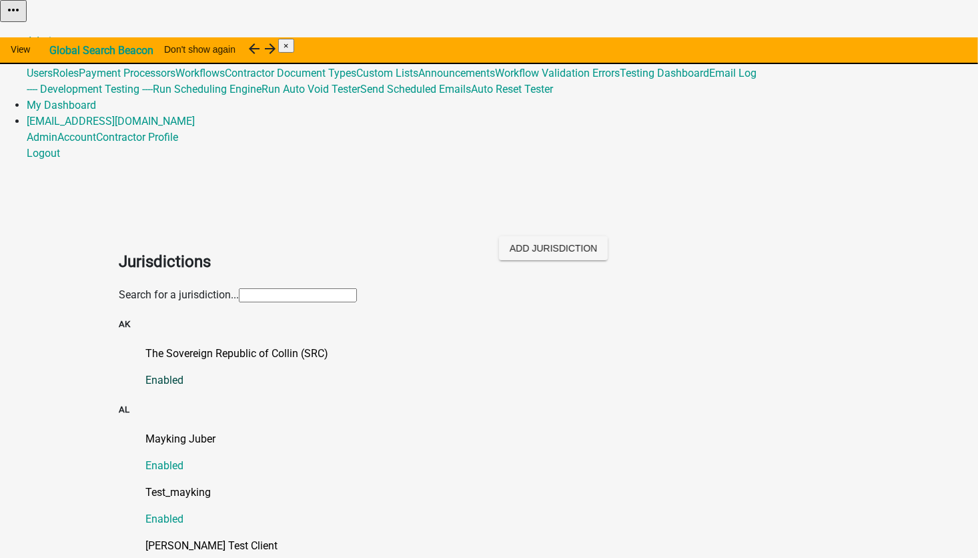
click at [237, 346] on p "The Sovereign Republic of Collin (SRC)" at bounding box center [502, 354] width 714 height 16
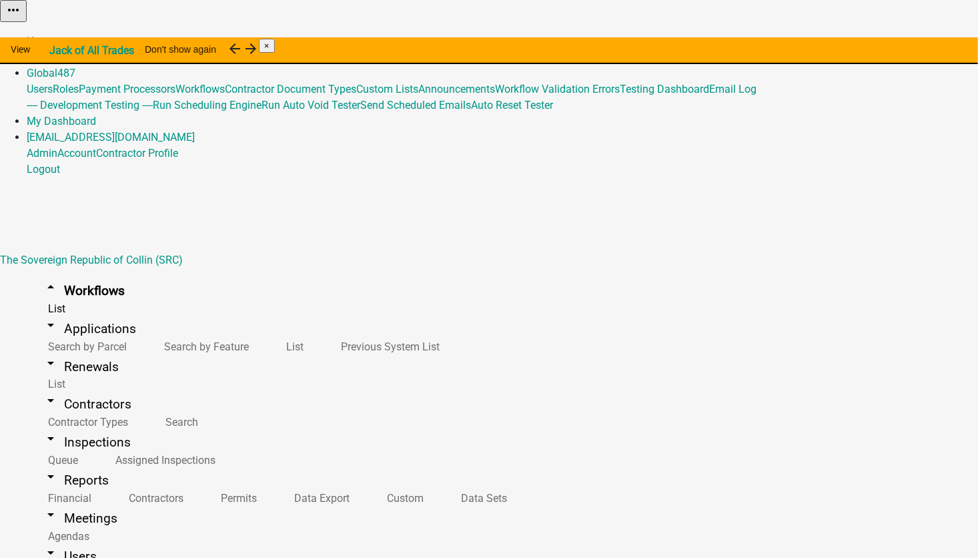
scroll to position [13586, 0]
select select "AK"
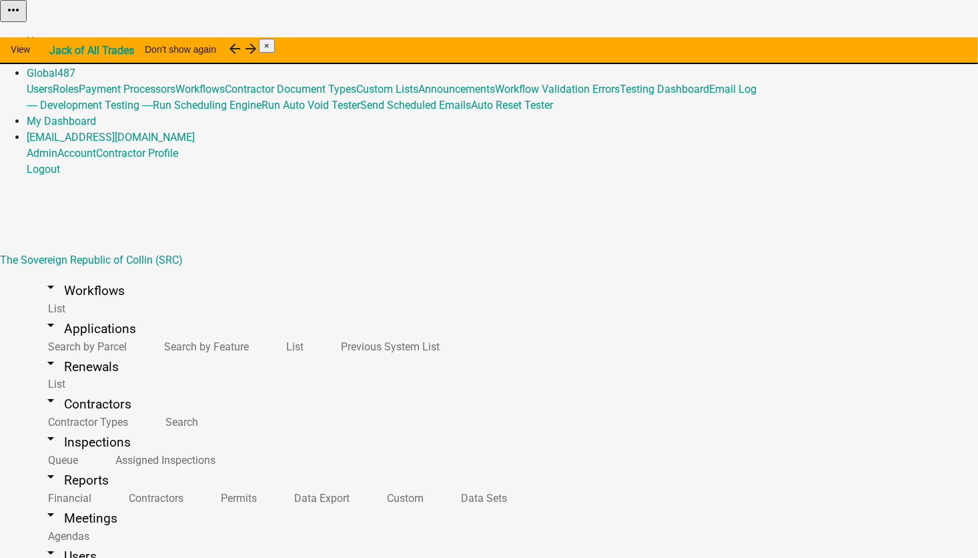
select select "Pacific Standard Time ([GEOGRAPHIC_DATA])"
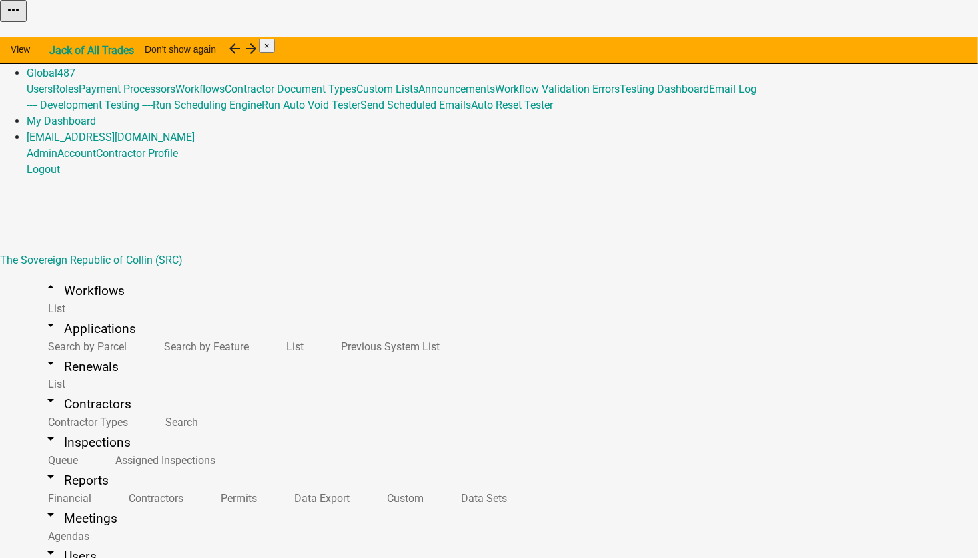
select select "79897ef5-ff32-470f-a3c8-8d023410b5ba"
select select "3"
select select
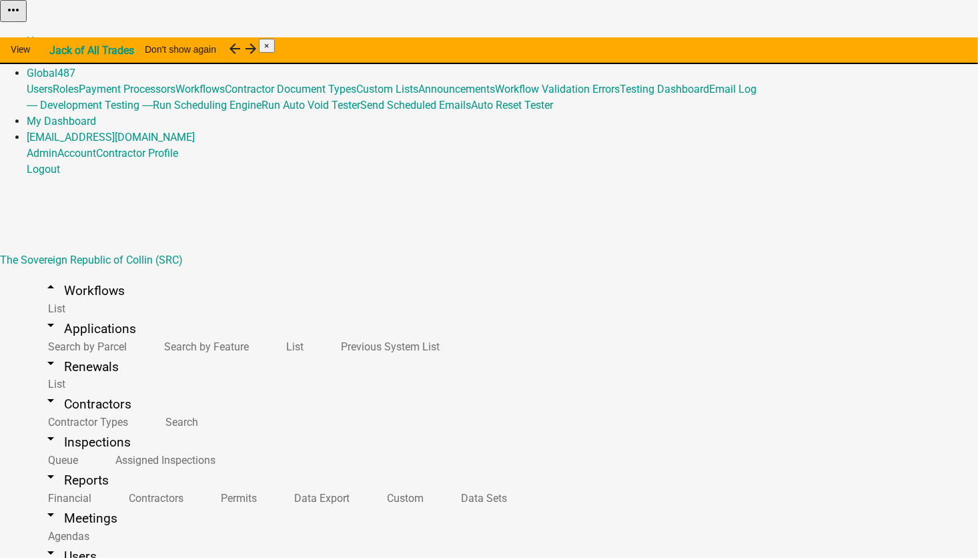
select select "79897ef5-ff32-470f-a3c8-8d023410b5ba"
select select "3"
select select
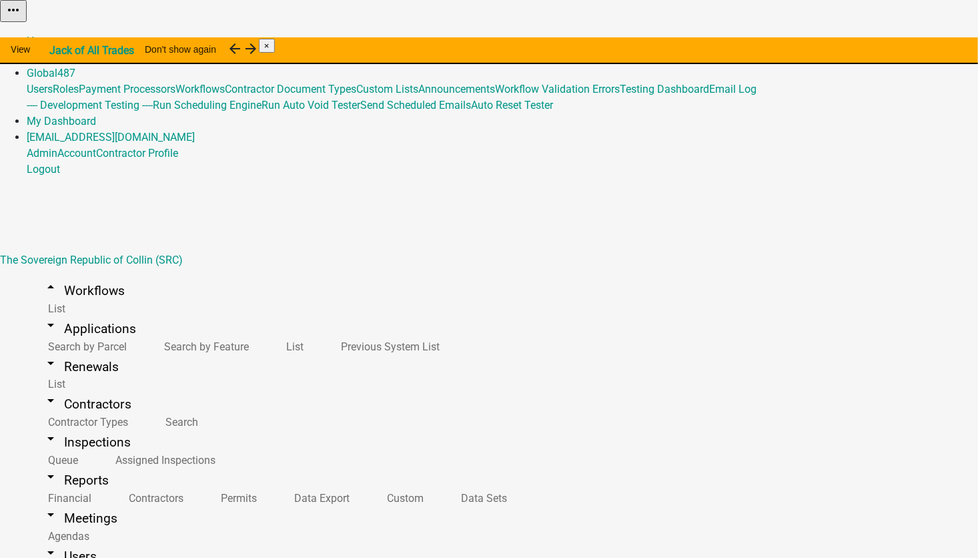
type textarea "ALL_FEE_RECIPIENTS"
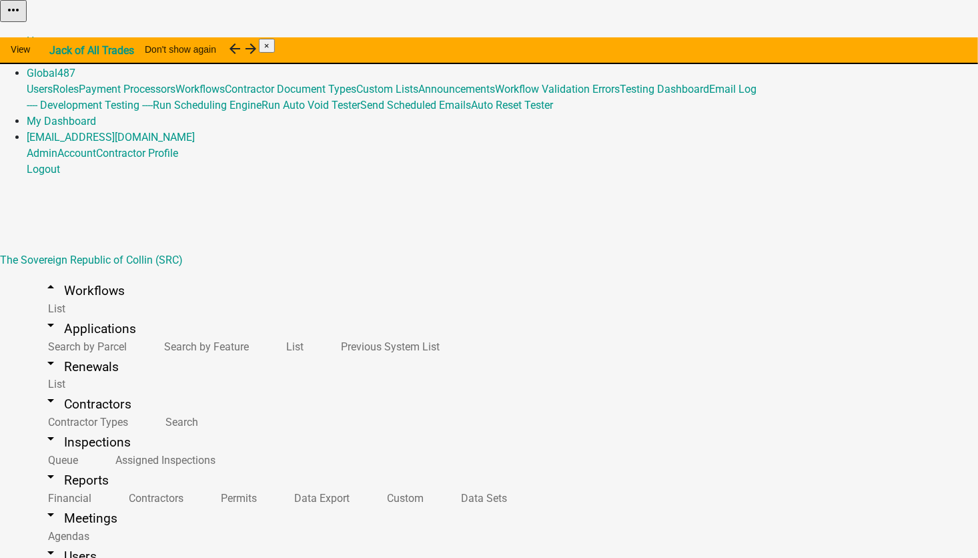
scroll to position [0, 0]
drag, startPoint x: 239, startPoint y: 414, endPoint x: 214, endPoint y: 407, distance: 25.7
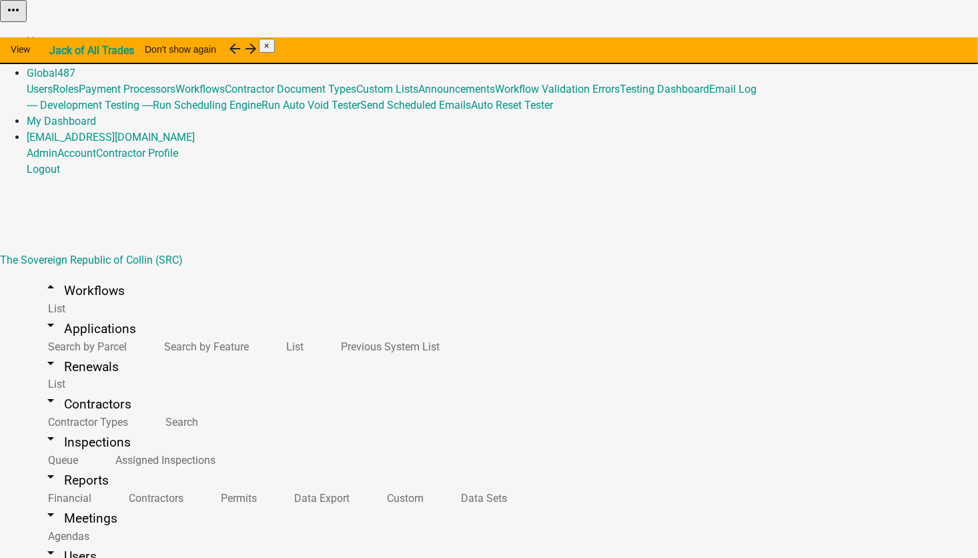
drag, startPoint x: 830, startPoint y: 324, endPoint x: 632, endPoint y: 91, distance: 305.7
